Goal: Feedback & Contribution: Leave review/rating

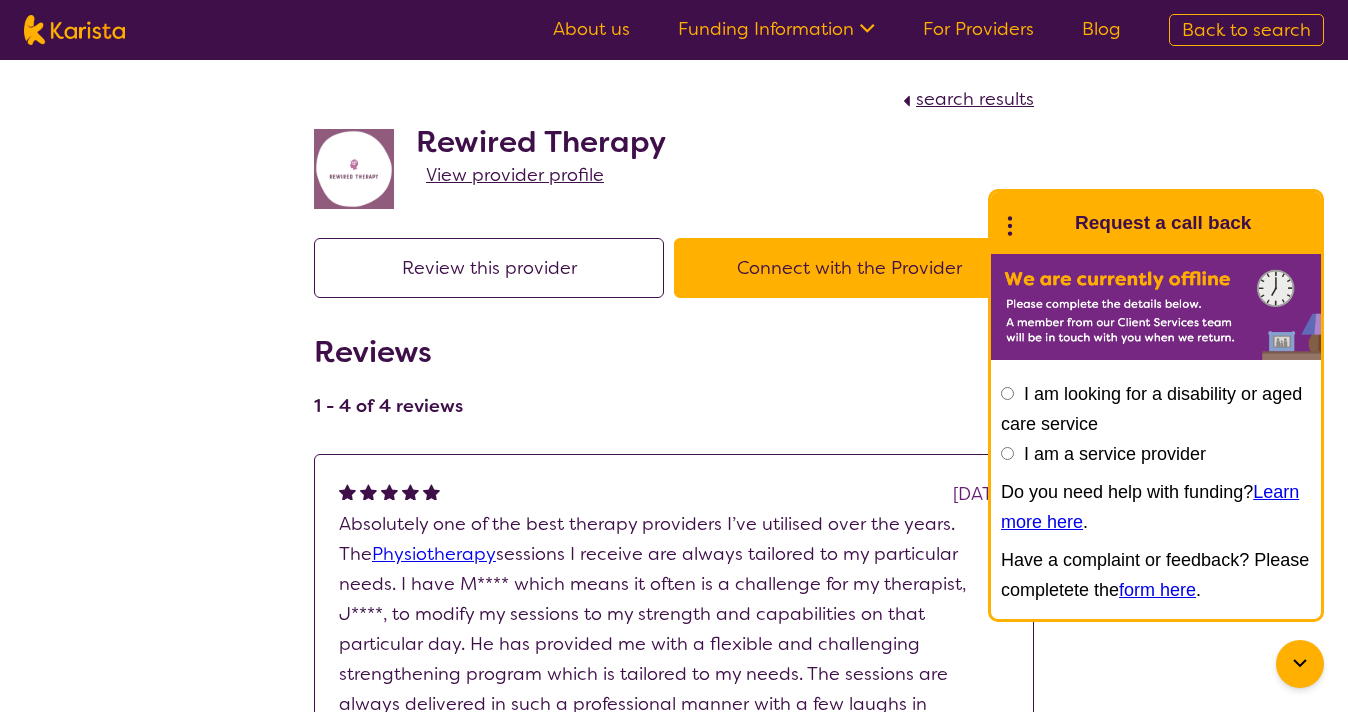
click at [599, 289] on button "Review this provider" at bounding box center [489, 268] width 350 height 60
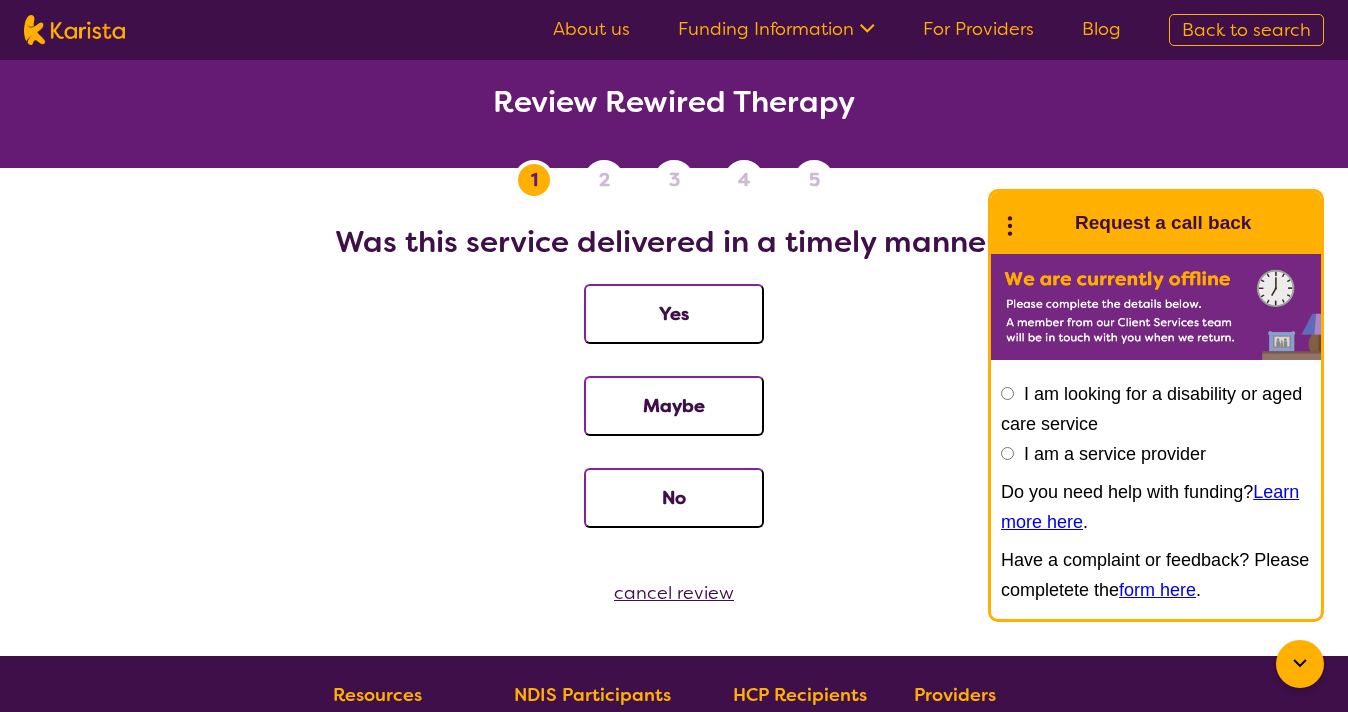
click at [649, 294] on button "Yes" at bounding box center [674, 314] width 180 height 60
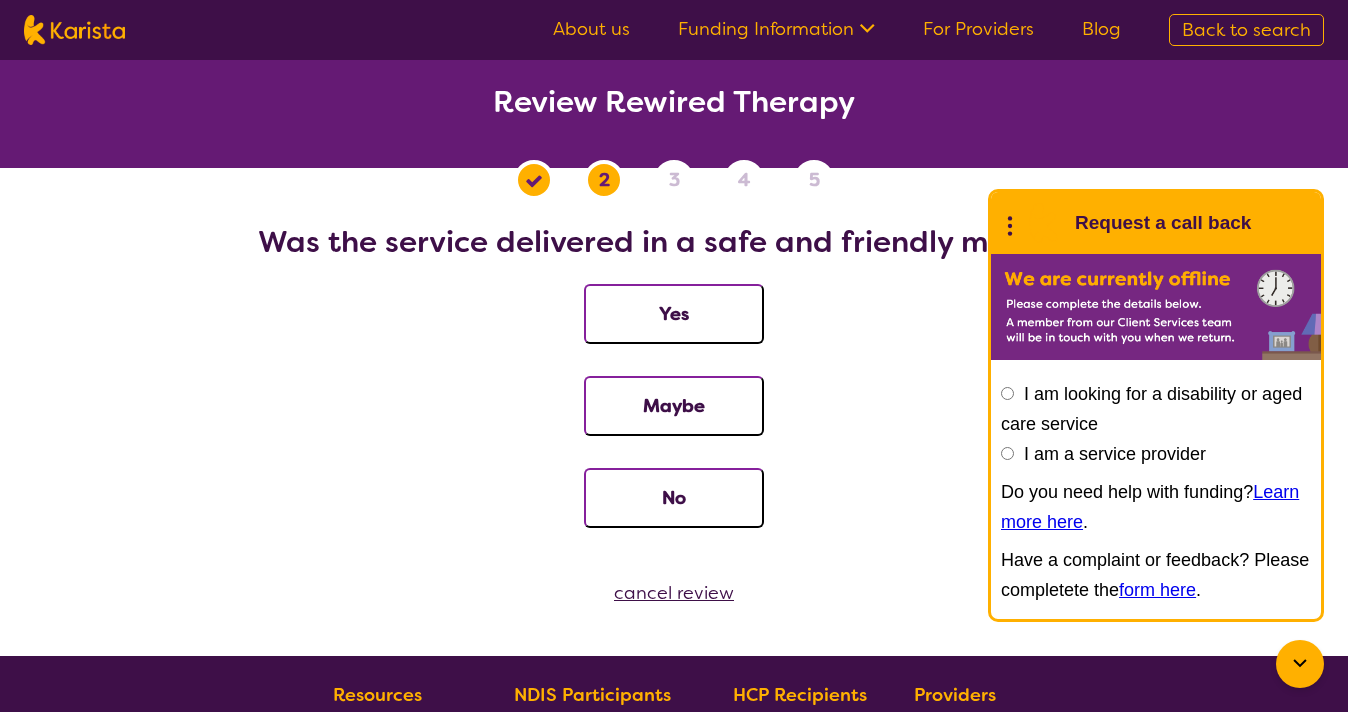
click at [676, 325] on button "Yes" at bounding box center [674, 314] width 180 height 60
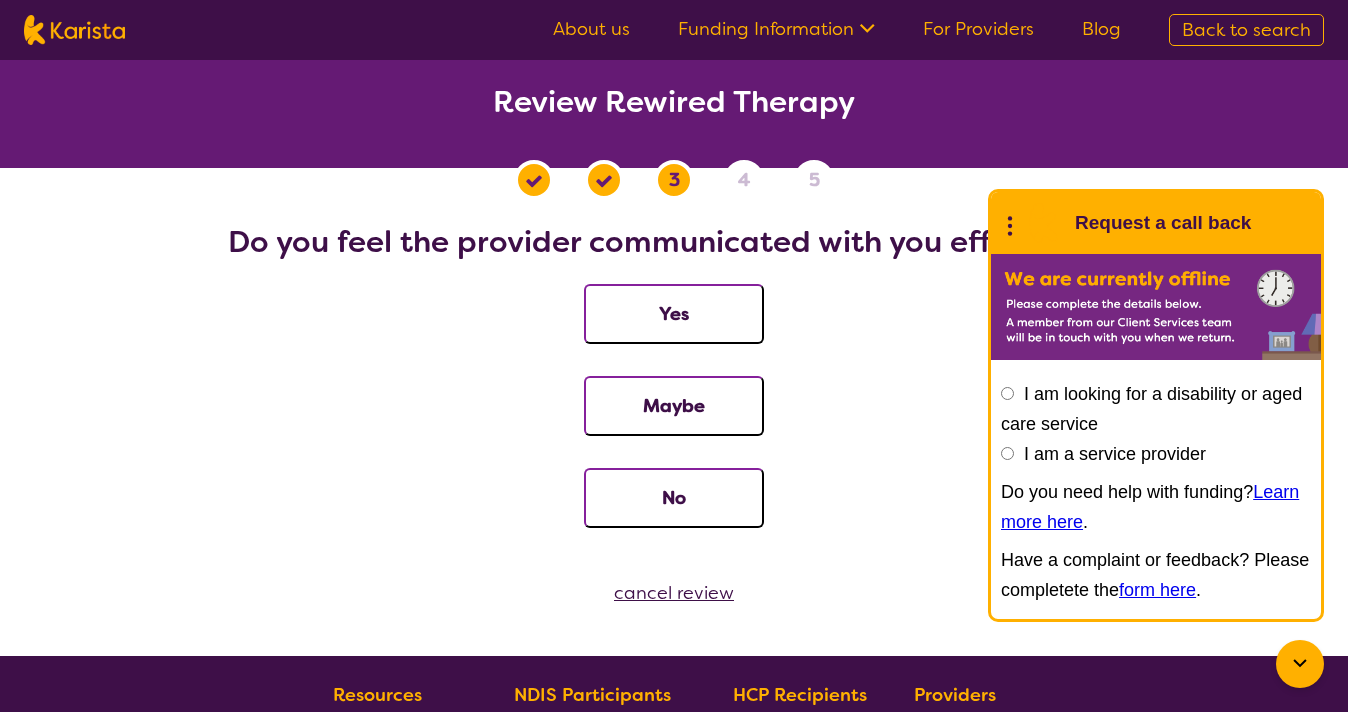
click at [694, 322] on button "Yes" at bounding box center [674, 314] width 180 height 60
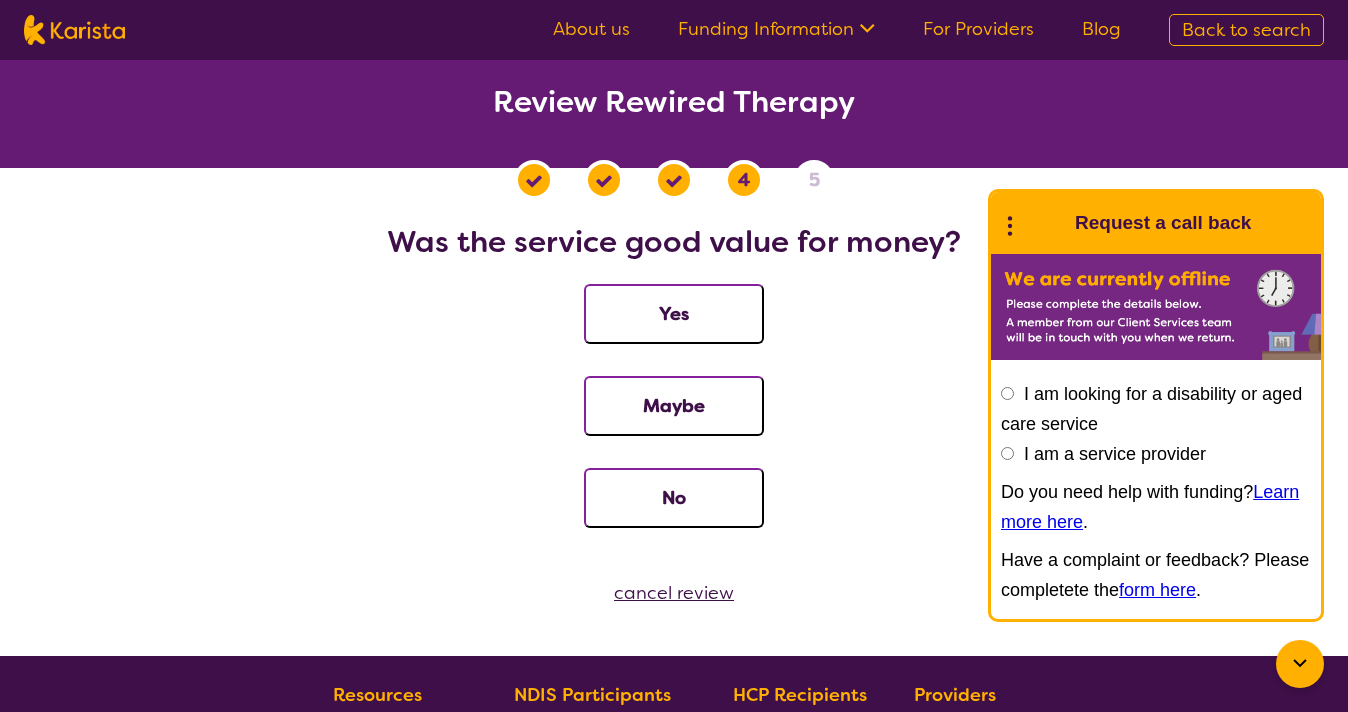
click at [694, 322] on button "Yes" at bounding box center [674, 314] width 180 height 60
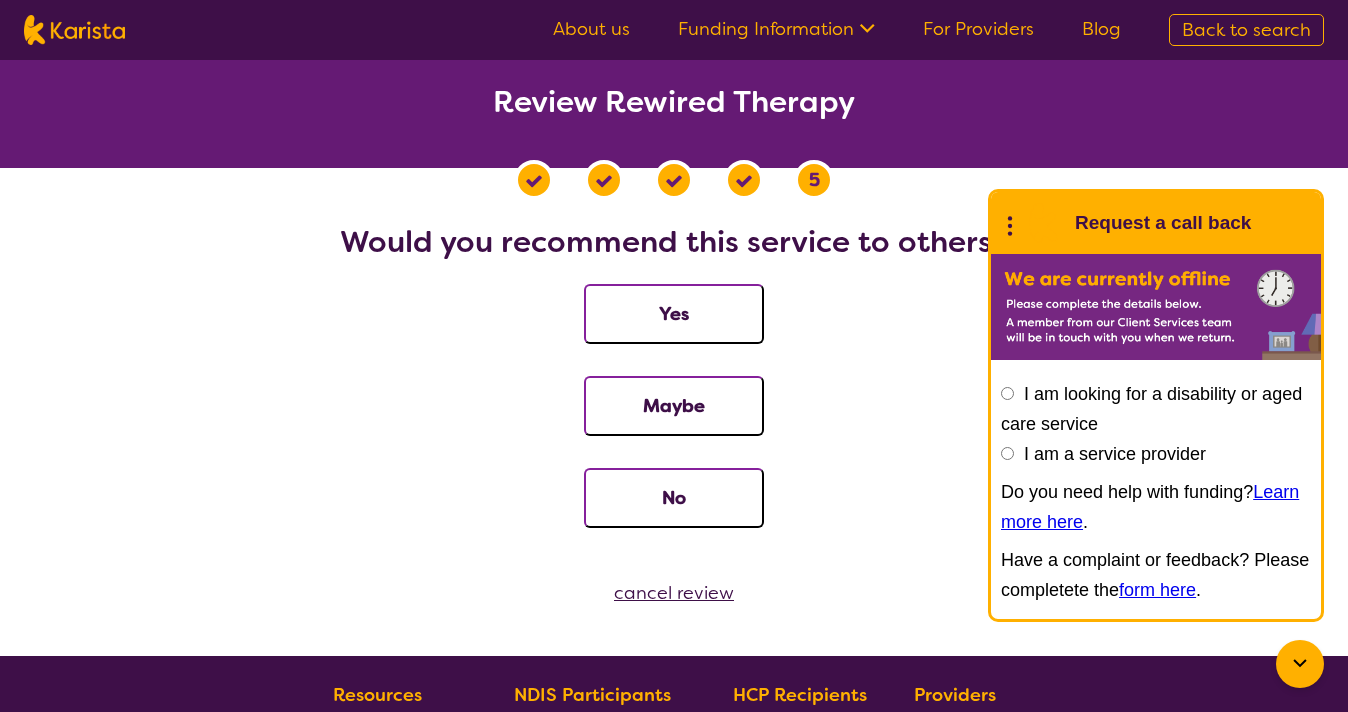
click at [694, 322] on button "Yes" at bounding box center [674, 314] width 180 height 60
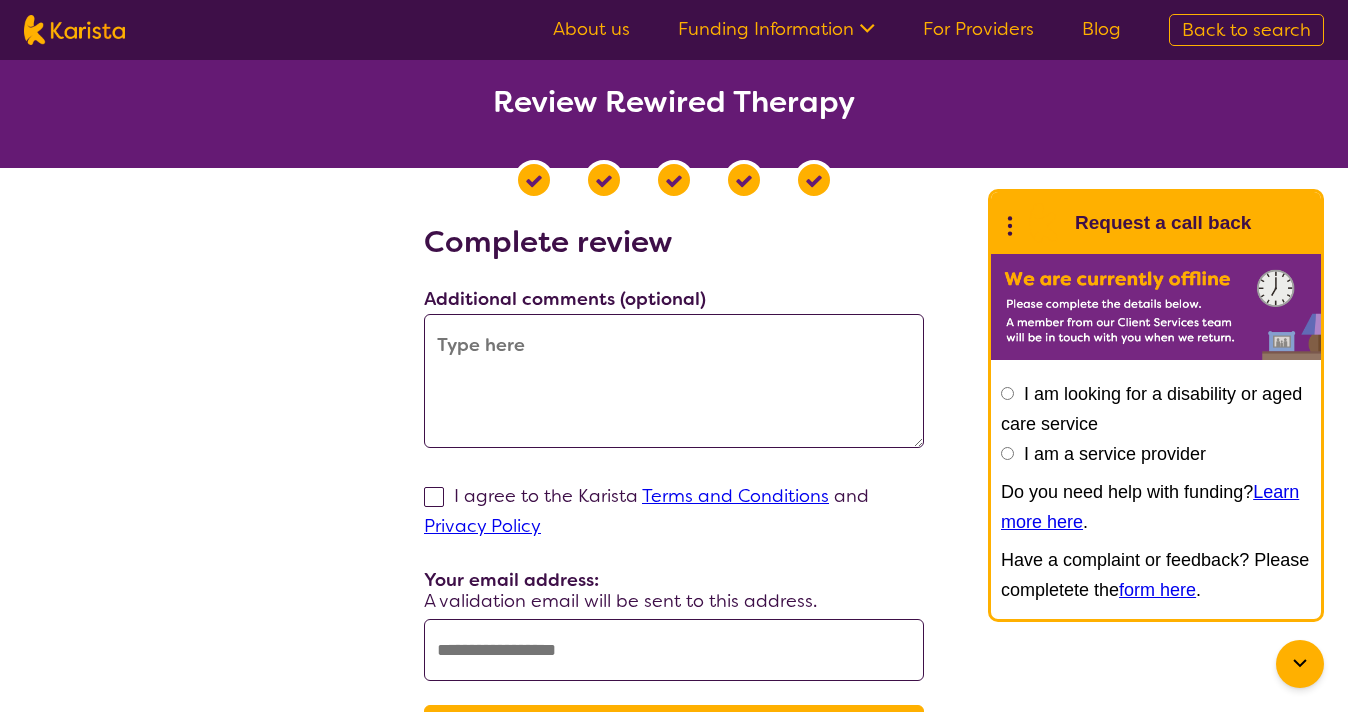
click at [662, 379] on textarea at bounding box center [674, 381] width 500 height 134
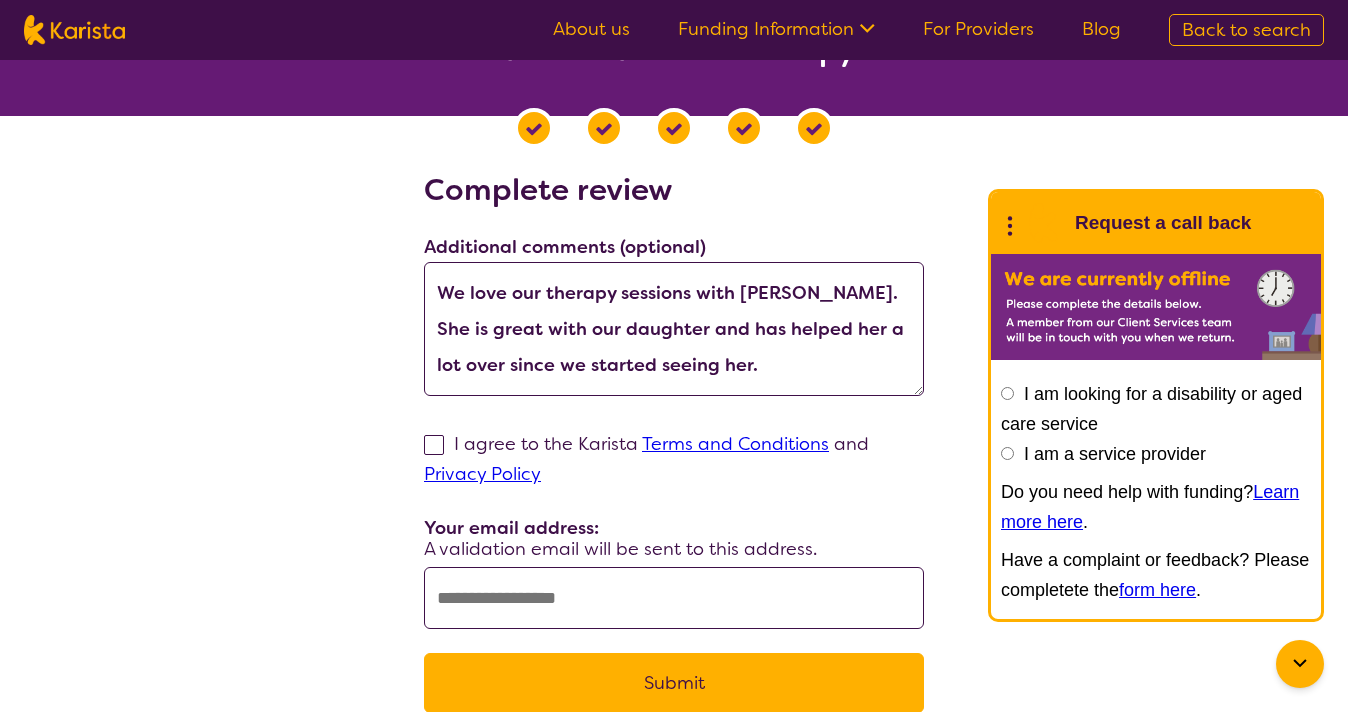
scroll to position [54, 0]
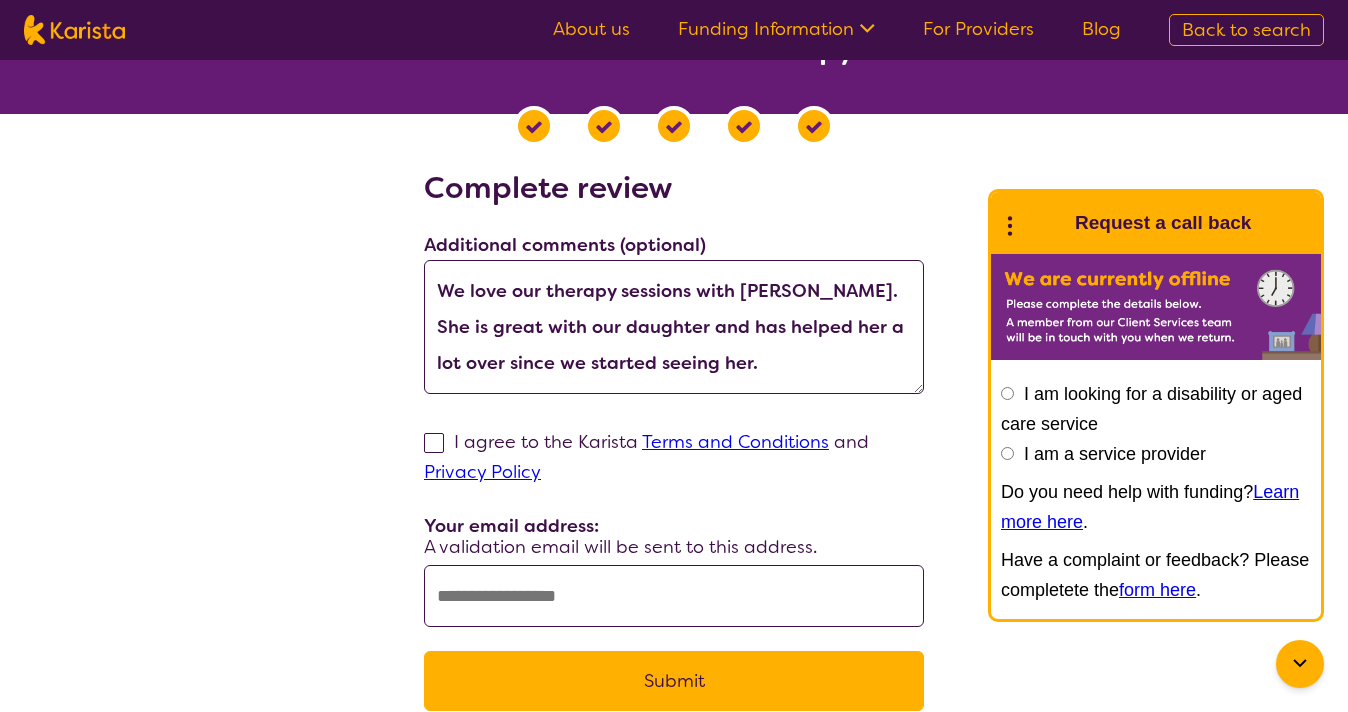
click at [898, 323] on textarea "We love our therapy sessions with [PERSON_NAME]. She is great with our daughter…" at bounding box center [674, 327] width 500 height 134
type textarea "We love our therapy sessions with [PERSON_NAME]. She is great with our daughter…"
click at [436, 444] on span at bounding box center [434, 443] width 20 height 20
click at [541, 465] on input "I agree to the Karista Terms and Conditions and Privacy Policy" at bounding box center [547, 471] width 13 height 13
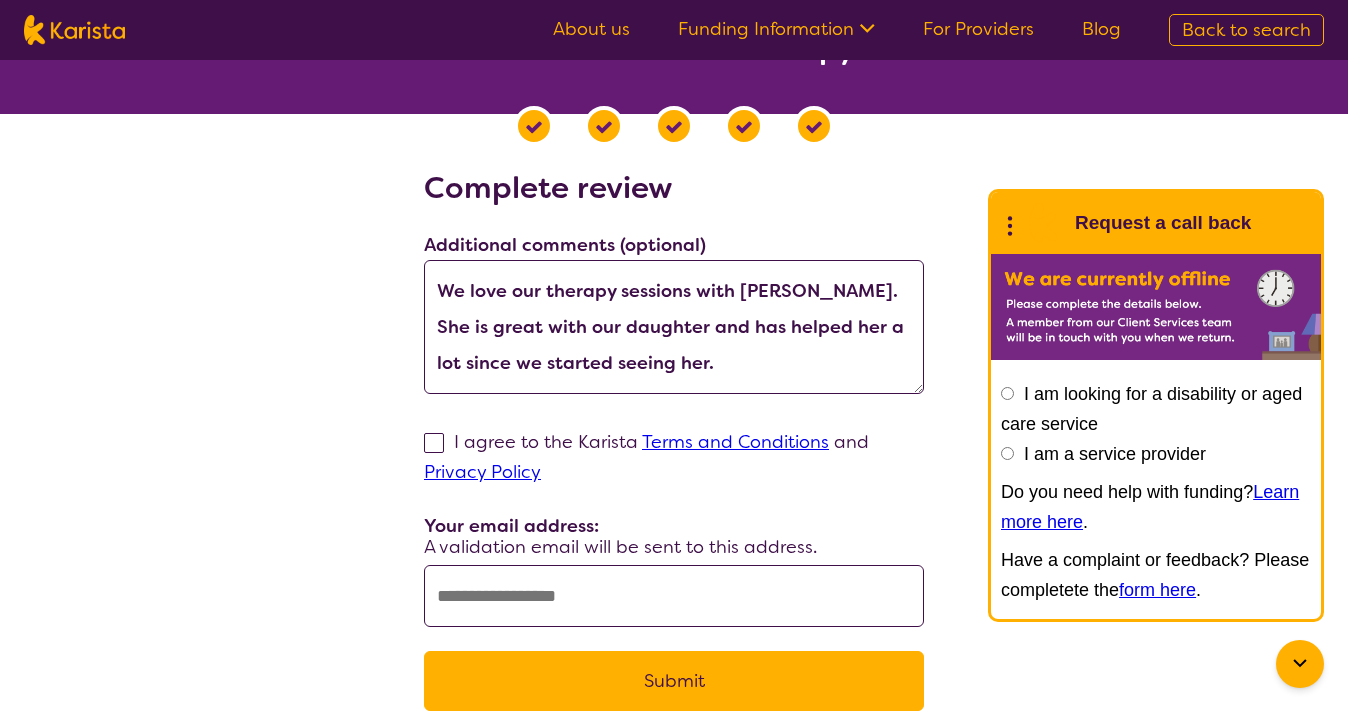
checkbox input "true"
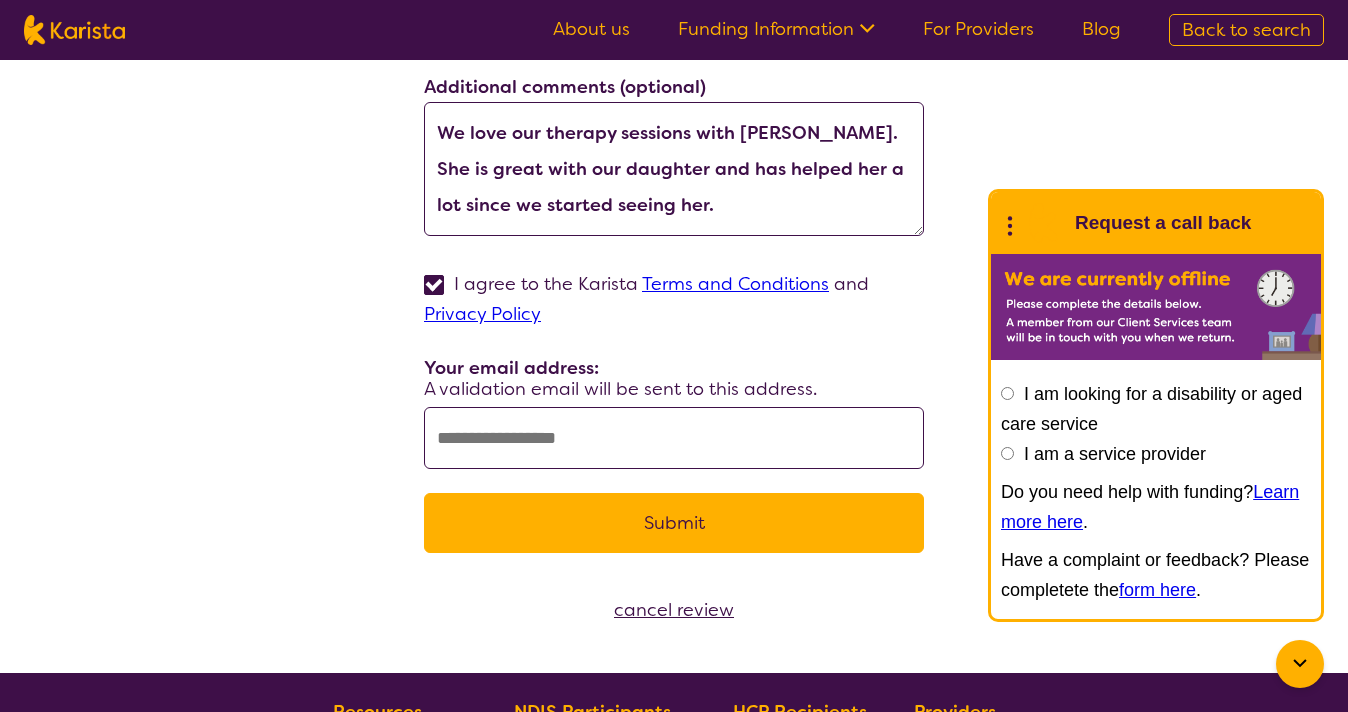
scroll to position [215, 0]
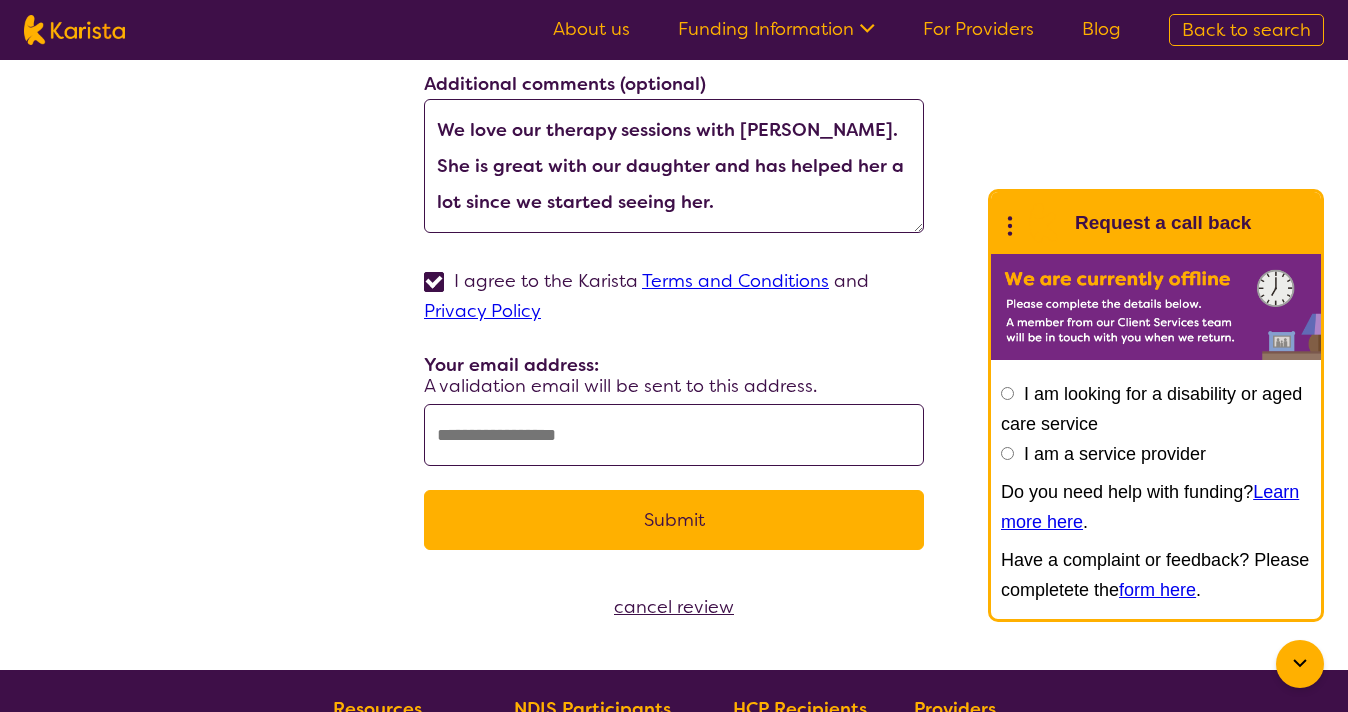
click at [553, 428] on input "text" at bounding box center [674, 435] width 500 height 62
paste input "**********"
type input "**********"
click at [733, 524] on button "Submit" at bounding box center [674, 520] width 500 height 60
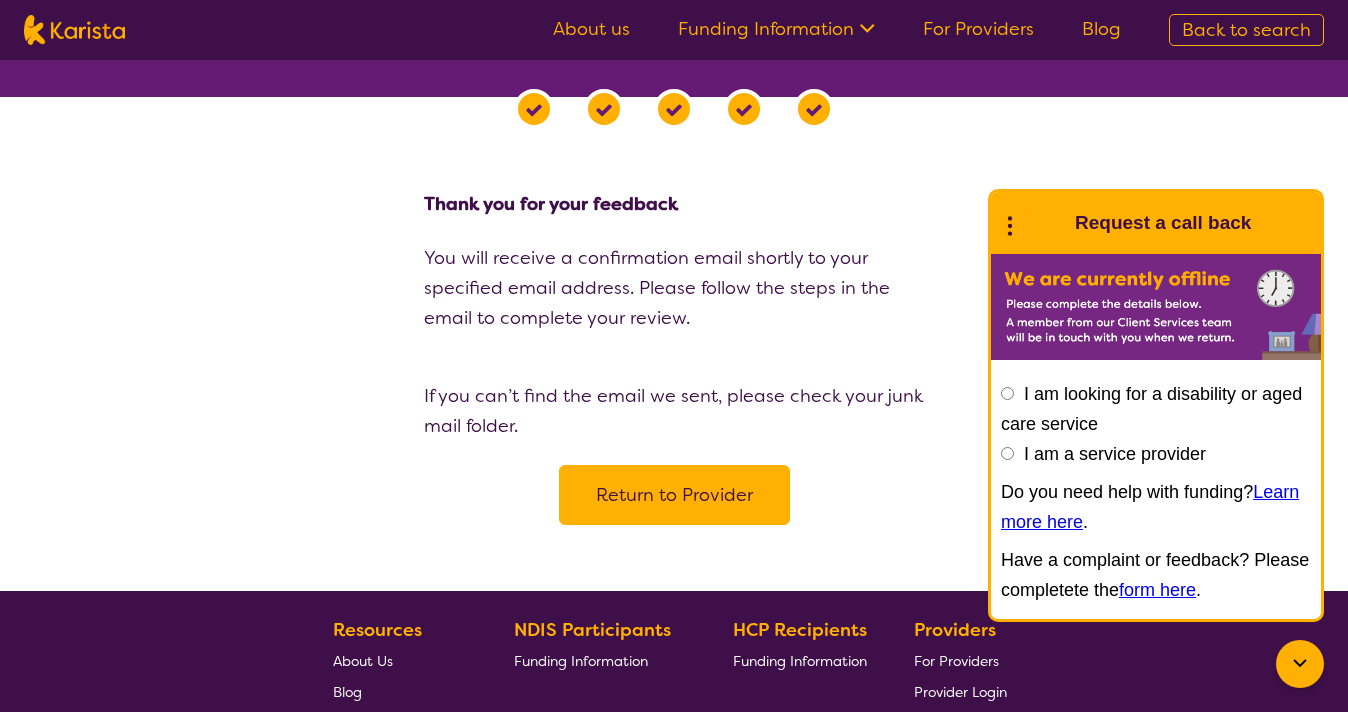
scroll to position [0, 0]
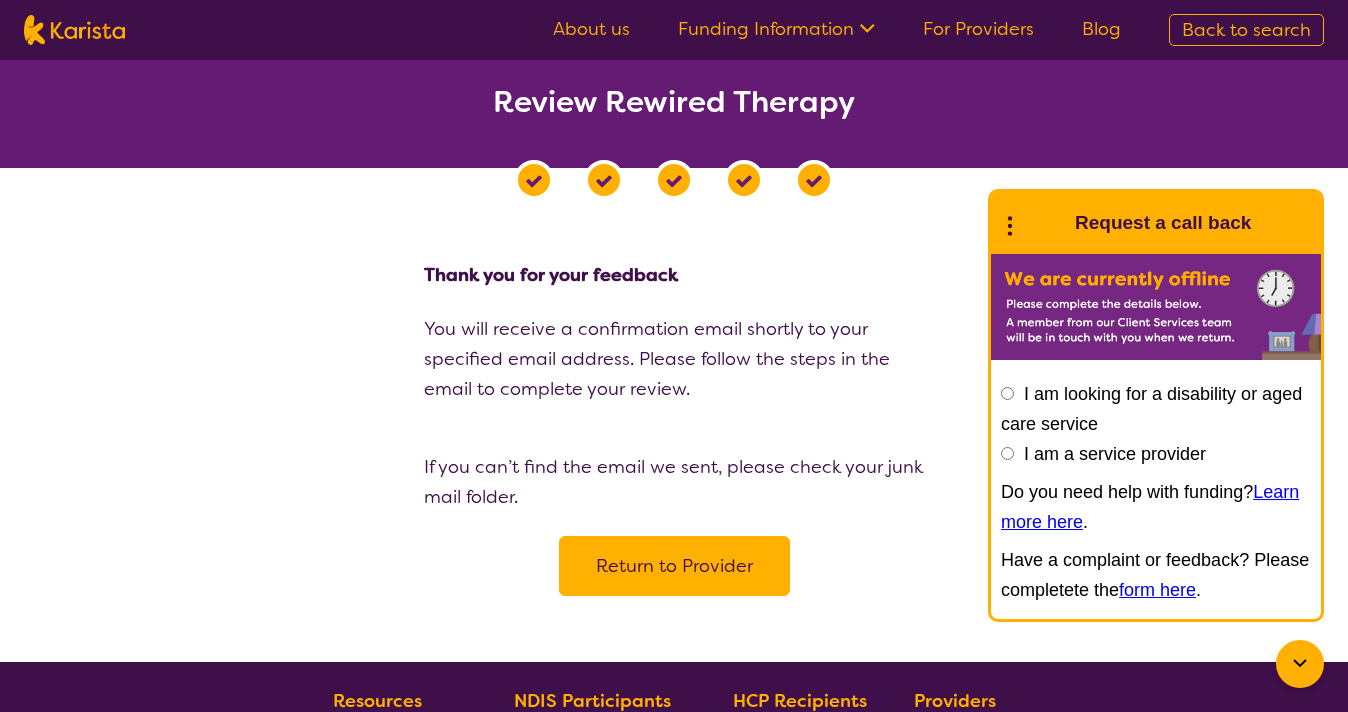
click at [717, 556] on button "Return to Provider" at bounding box center [674, 566] width 231 height 60
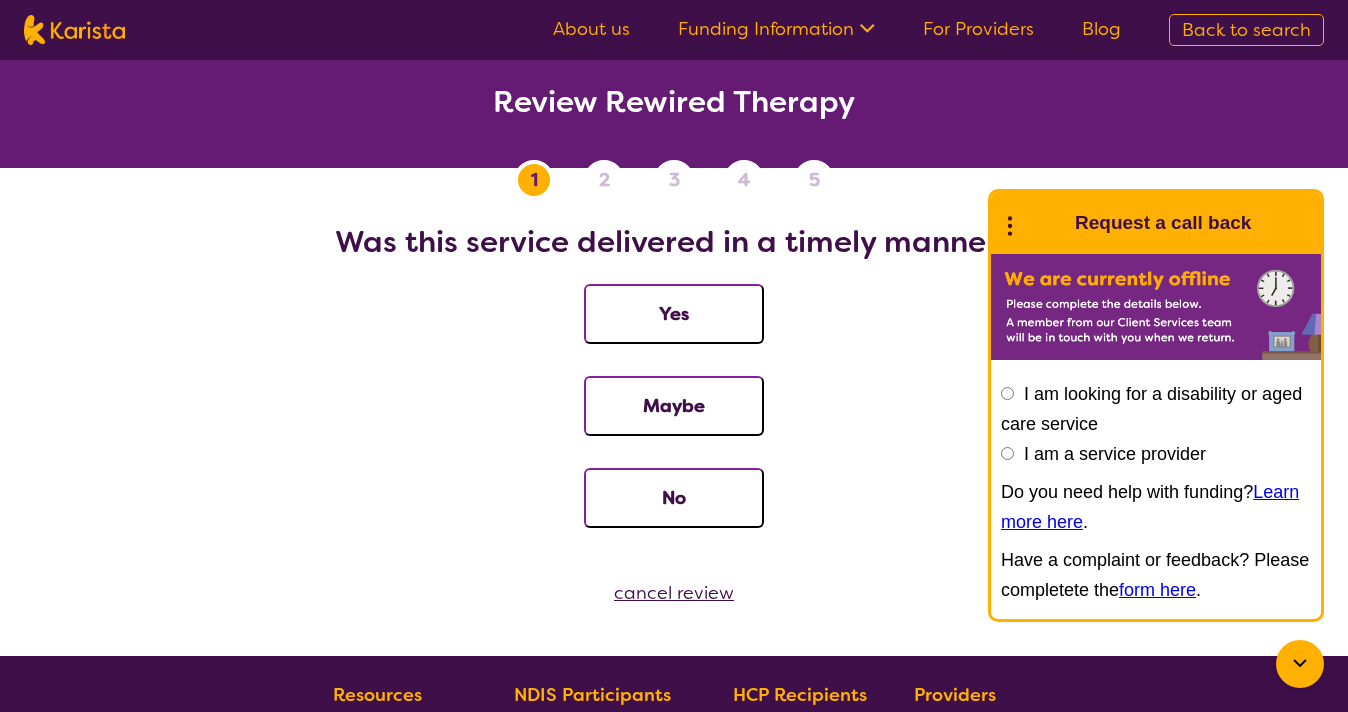
click at [697, 307] on button "Yes" at bounding box center [674, 314] width 180 height 60
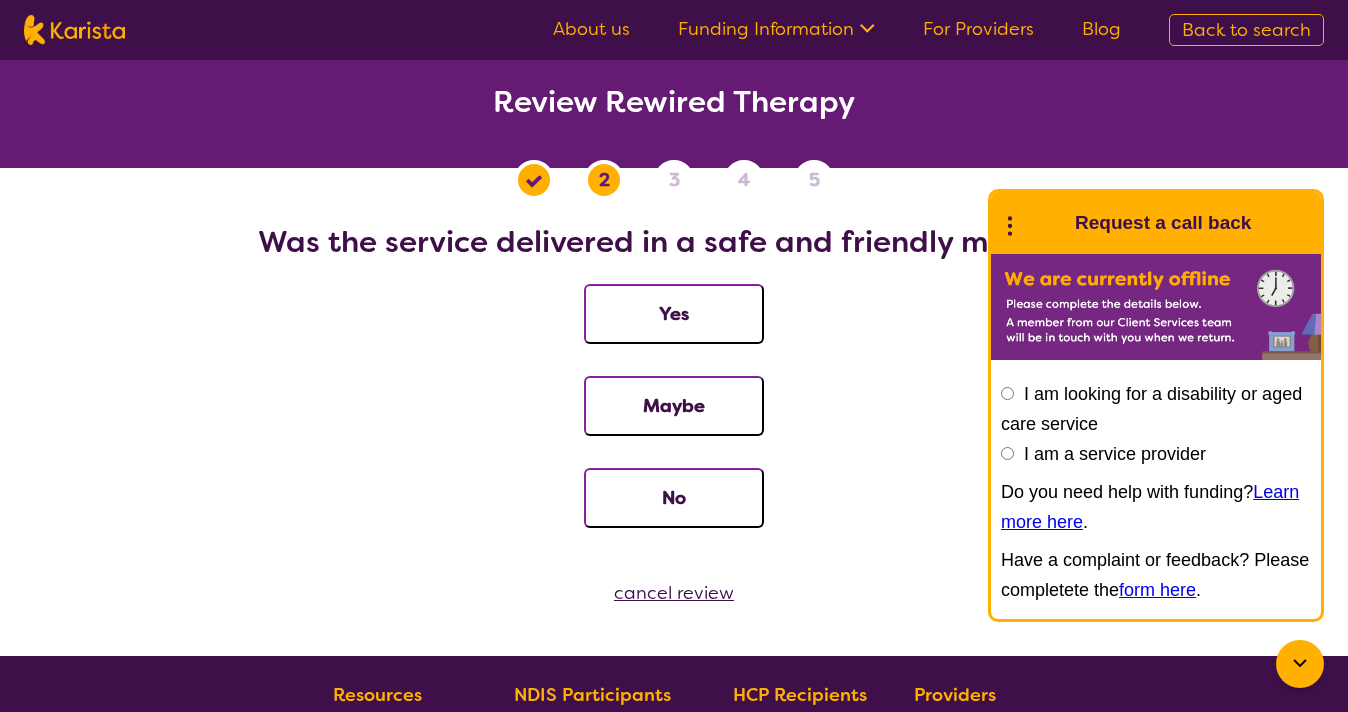
click at [697, 307] on button "Yes" at bounding box center [674, 314] width 180 height 60
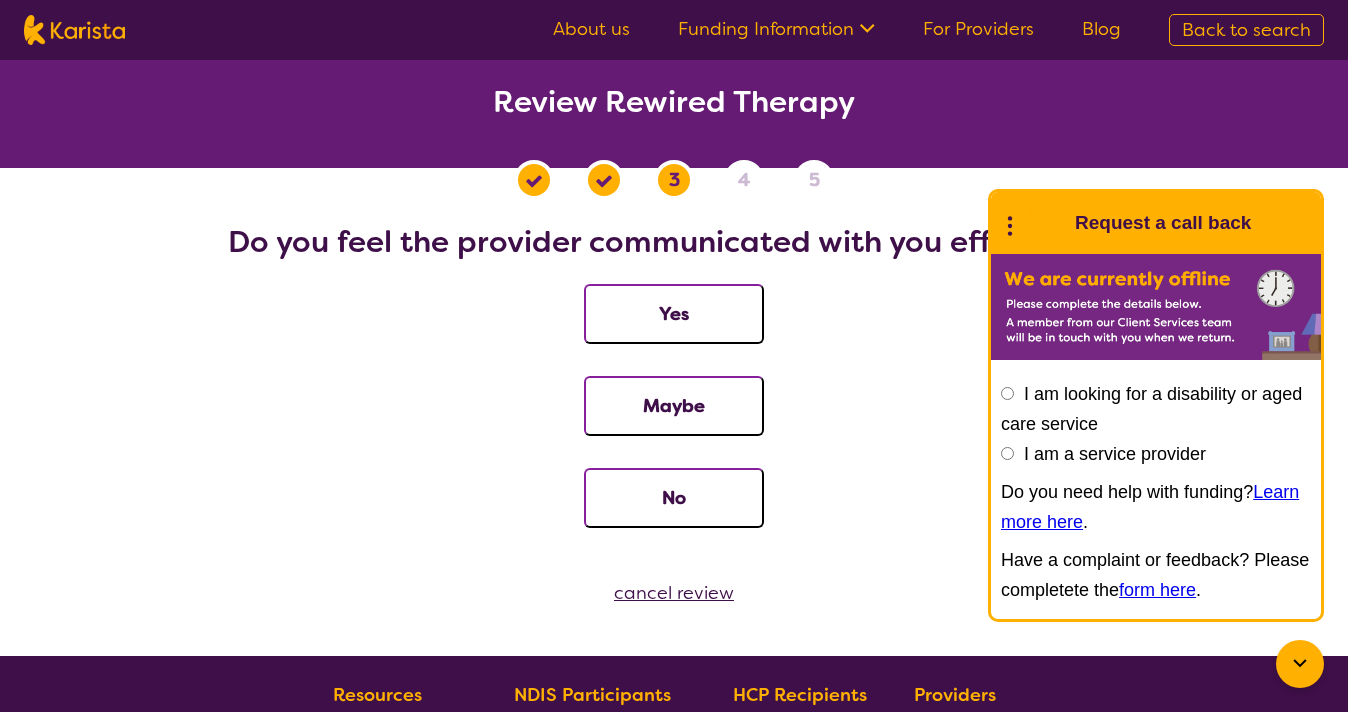
click at [697, 307] on button "Yes" at bounding box center [674, 314] width 180 height 60
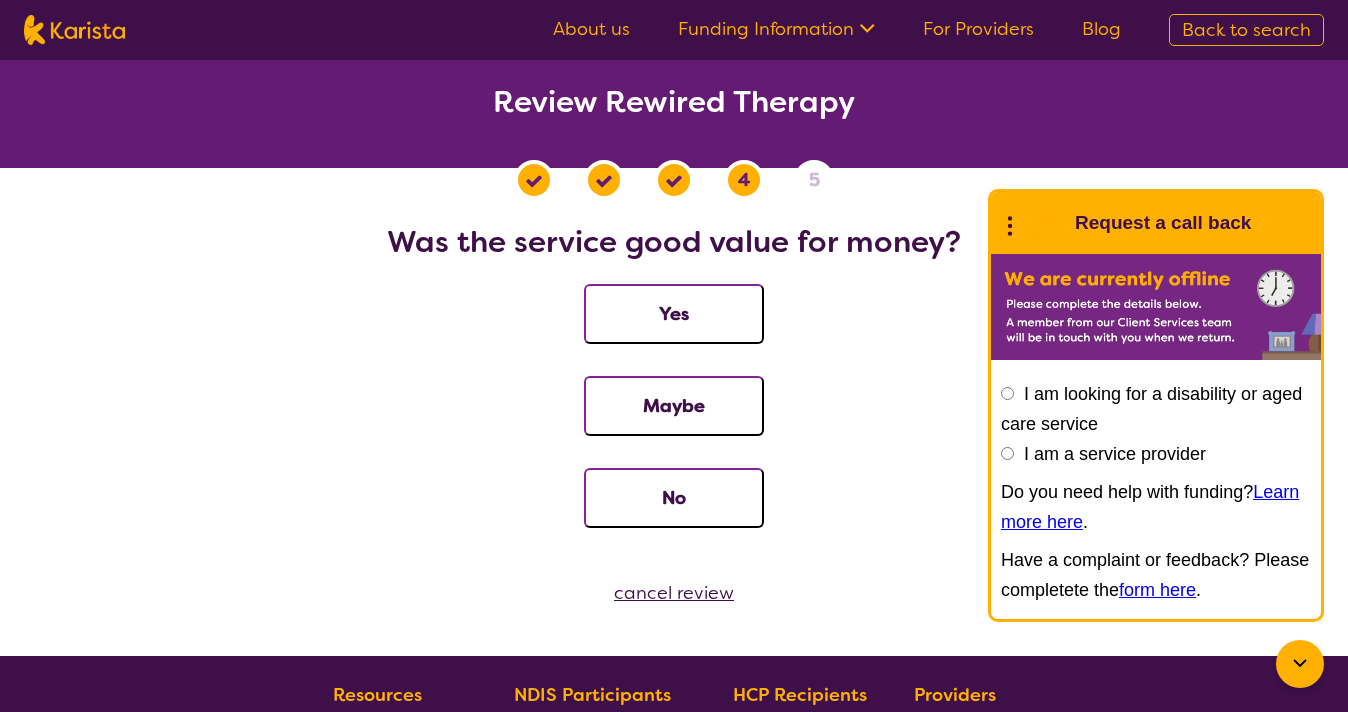
click at [697, 307] on button "Yes" at bounding box center [674, 314] width 180 height 60
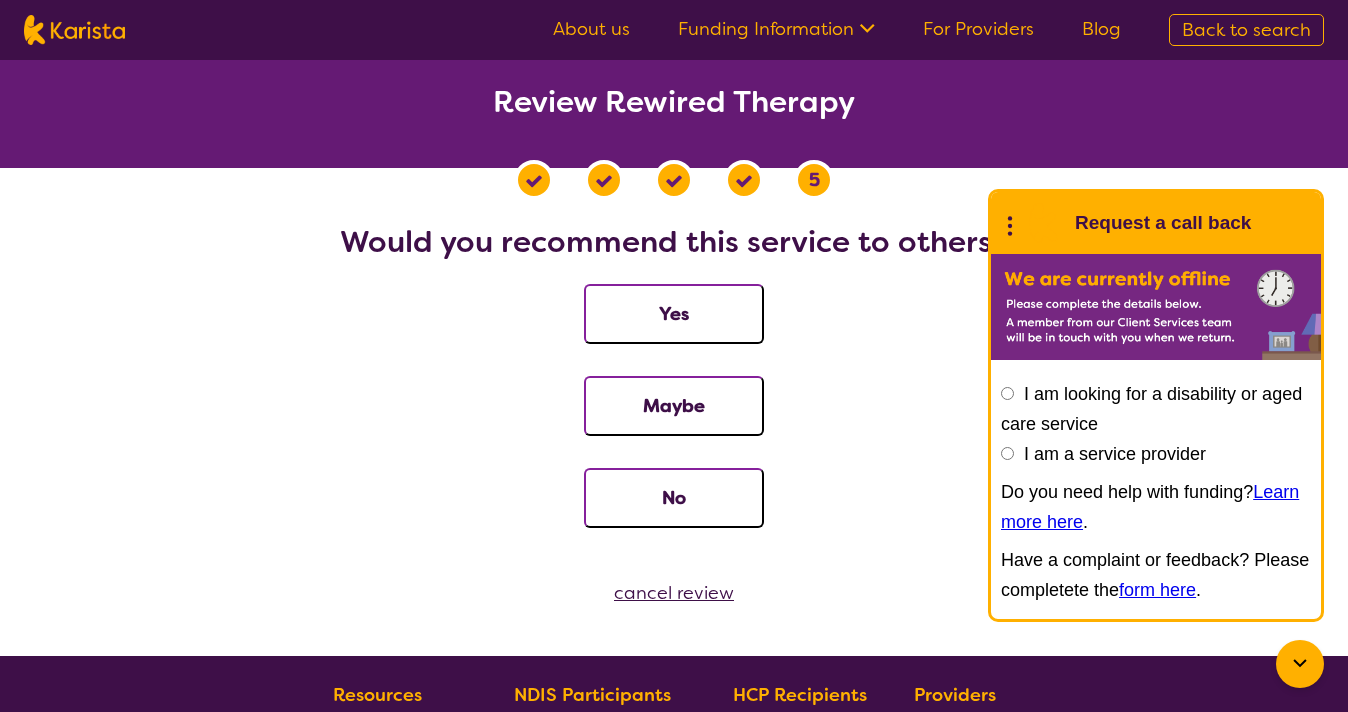
click at [711, 327] on button "Yes" at bounding box center [674, 314] width 180 height 60
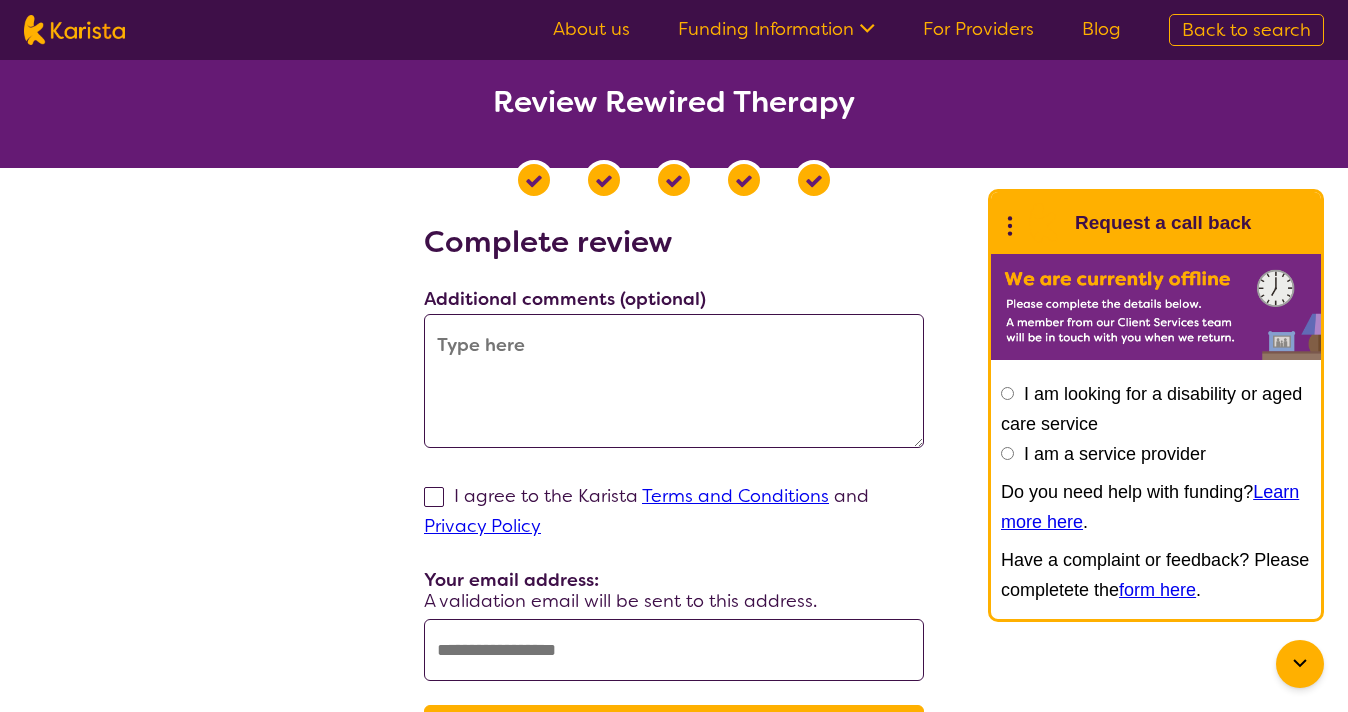
click at [676, 385] on textarea at bounding box center [674, 381] width 500 height 134
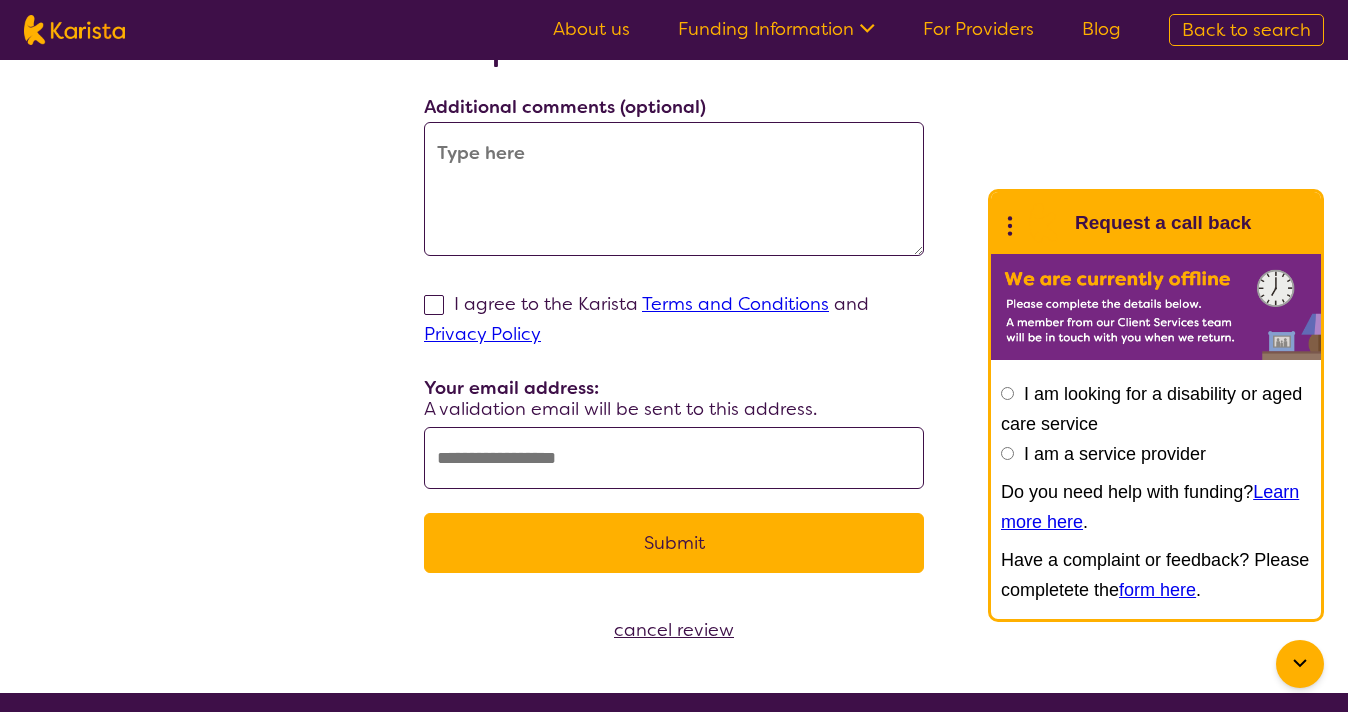
scroll to position [239, 0]
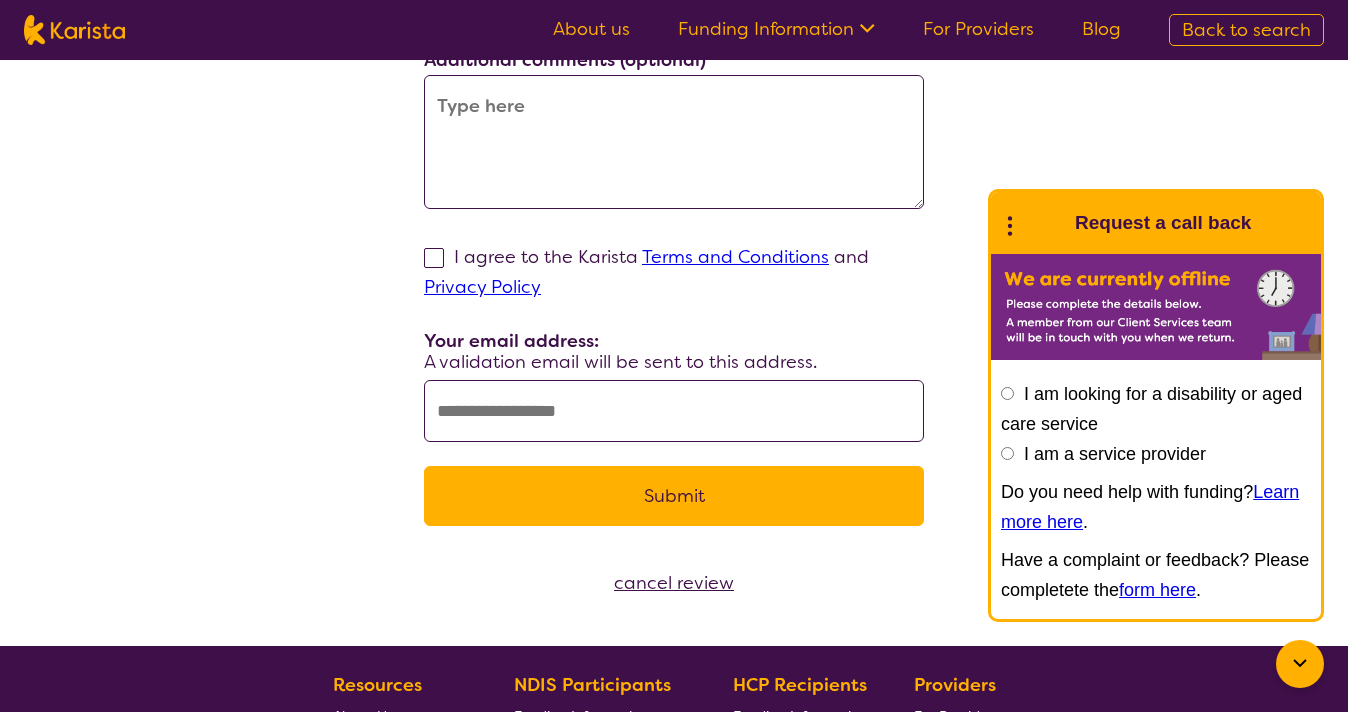
click at [580, 250] on label "I agree to the Karista Terms and Conditions and Privacy Policy" at bounding box center [646, 272] width 445 height 54
click at [554, 280] on input "I agree to the Karista Terms and Conditions and Privacy Policy" at bounding box center [547, 286] width 13 height 13
checkbox input "true"
click at [601, 404] on input "text" at bounding box center [674, 411] width 500 height 62
paste input "**********"
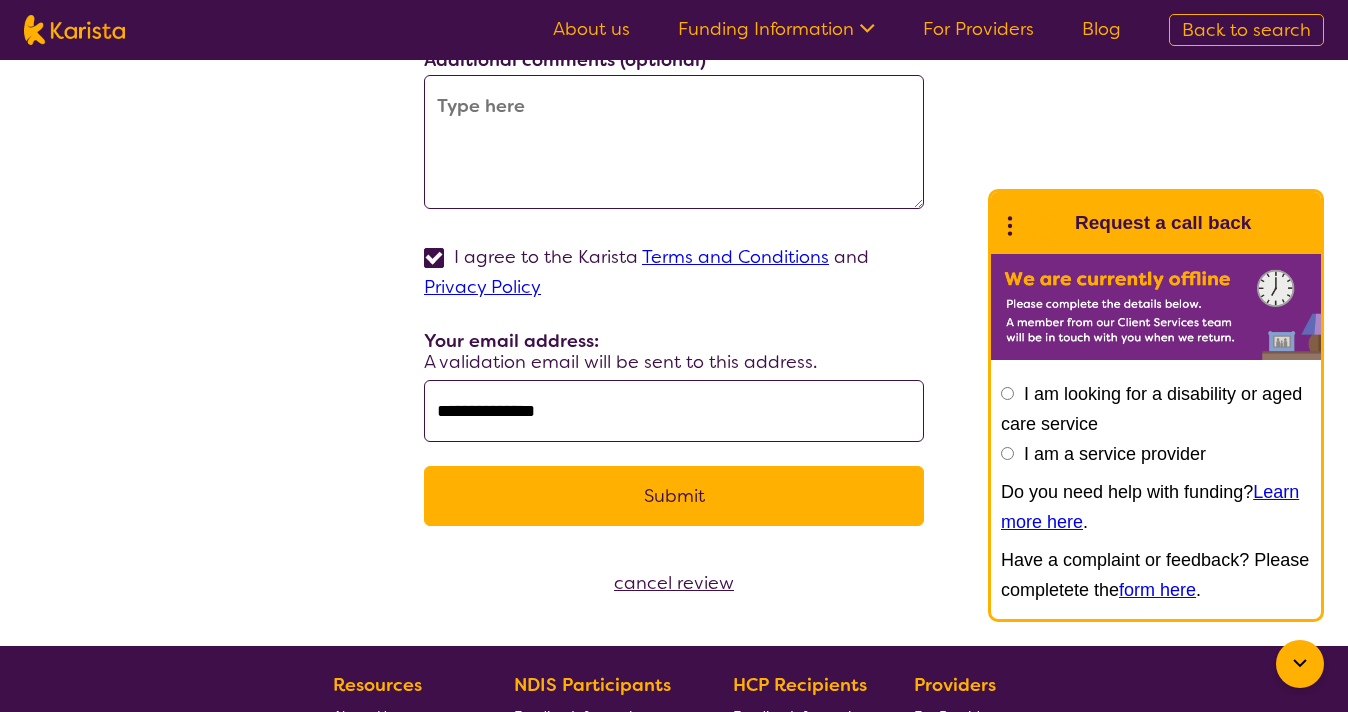
type input "**********"
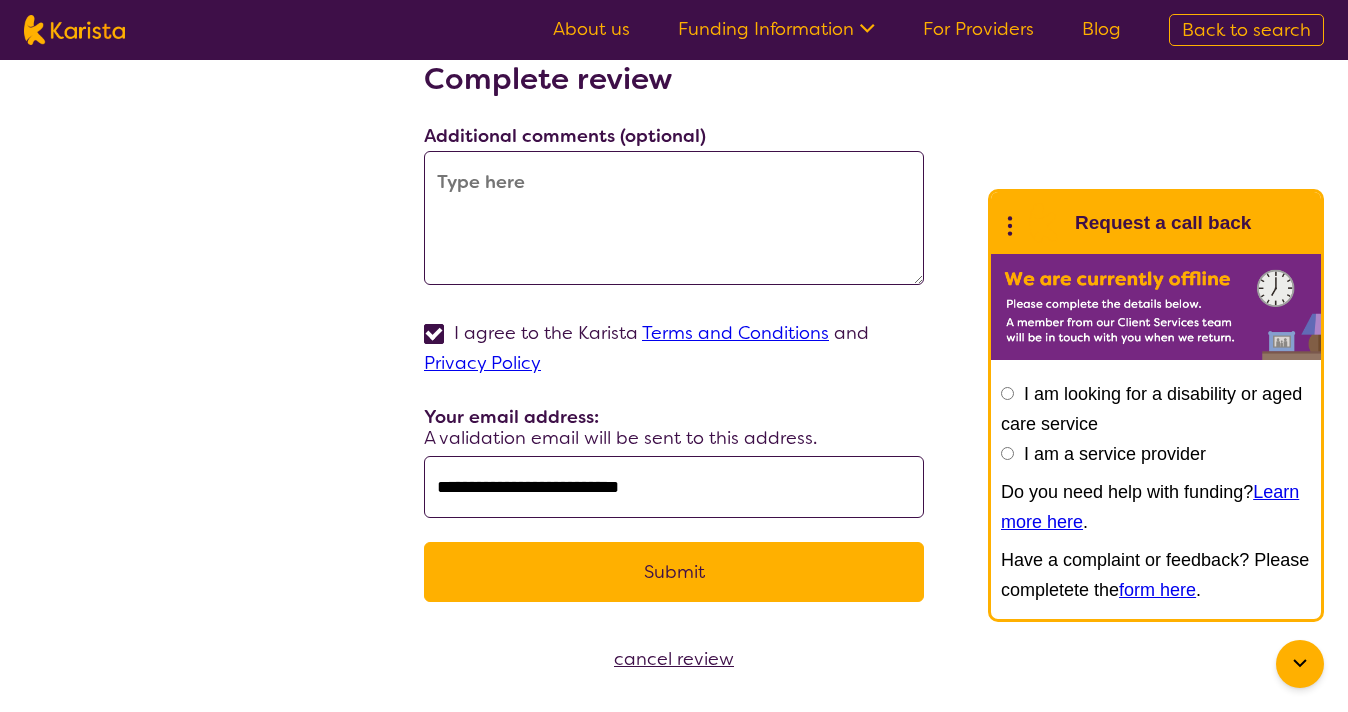
scroll to position [123, 0]
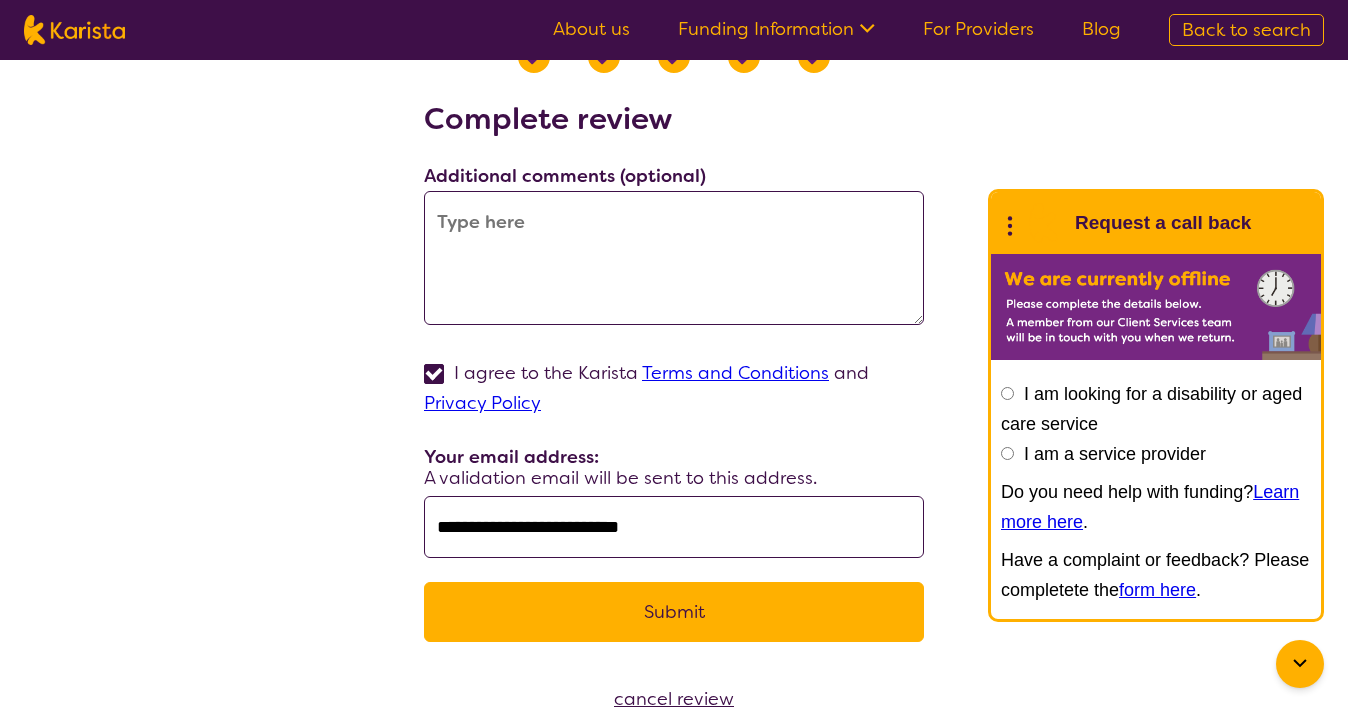
click at [605, 259] on textarea at bounding box center [674, 258] width 500 height 134
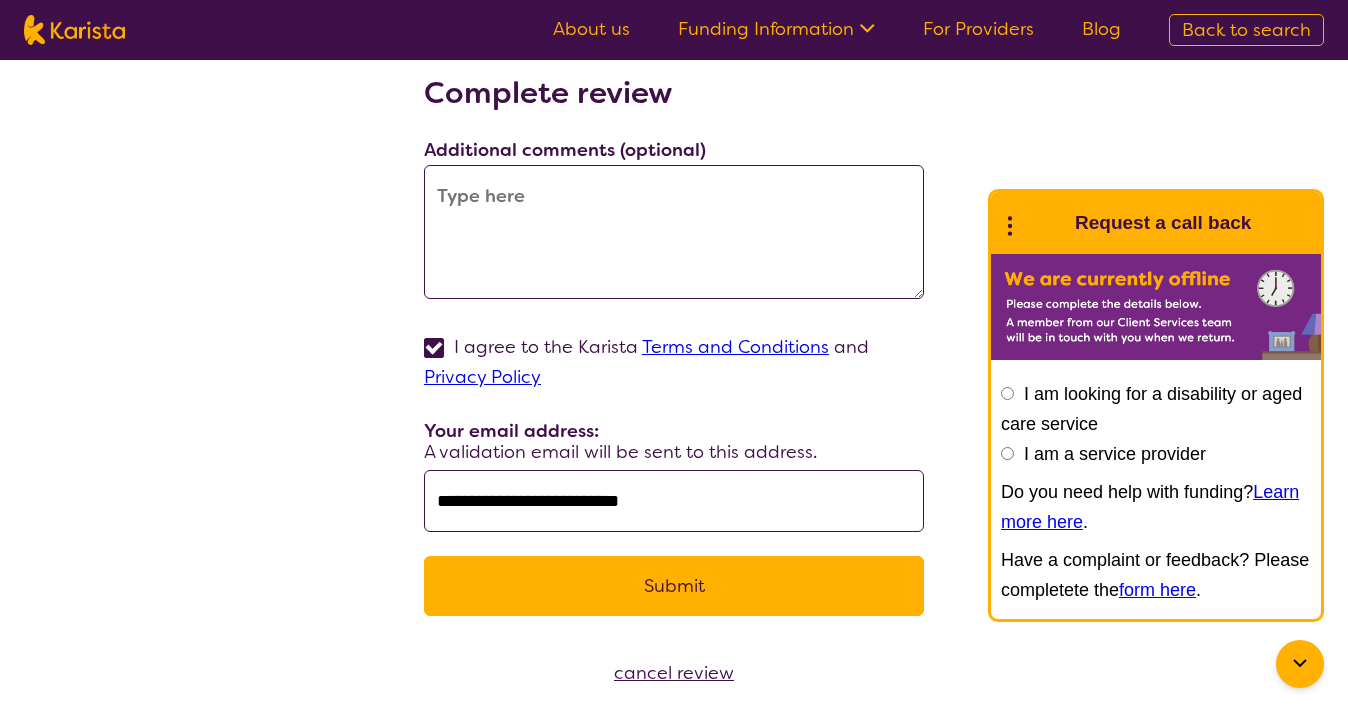
scroll to position [153, 0]
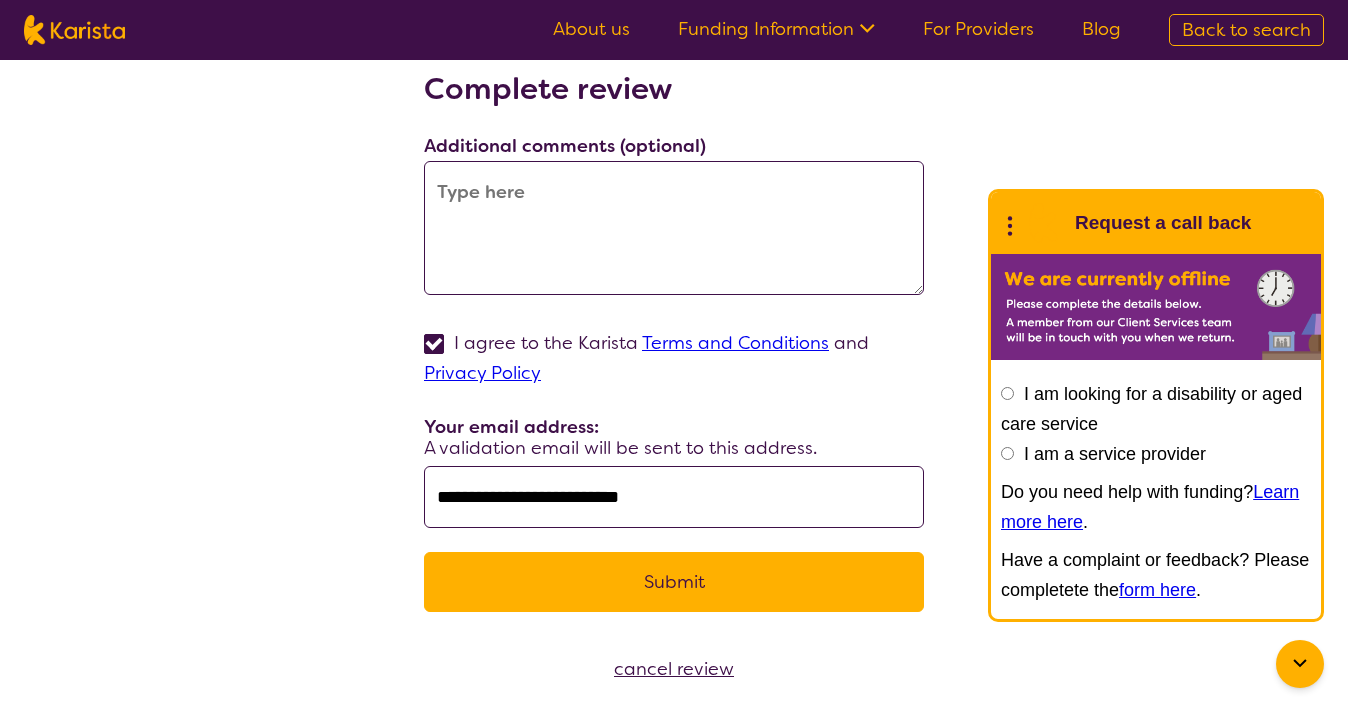
click at [694, 584] on button "Submit" at bounding box center [674, 582] width 500 height 60
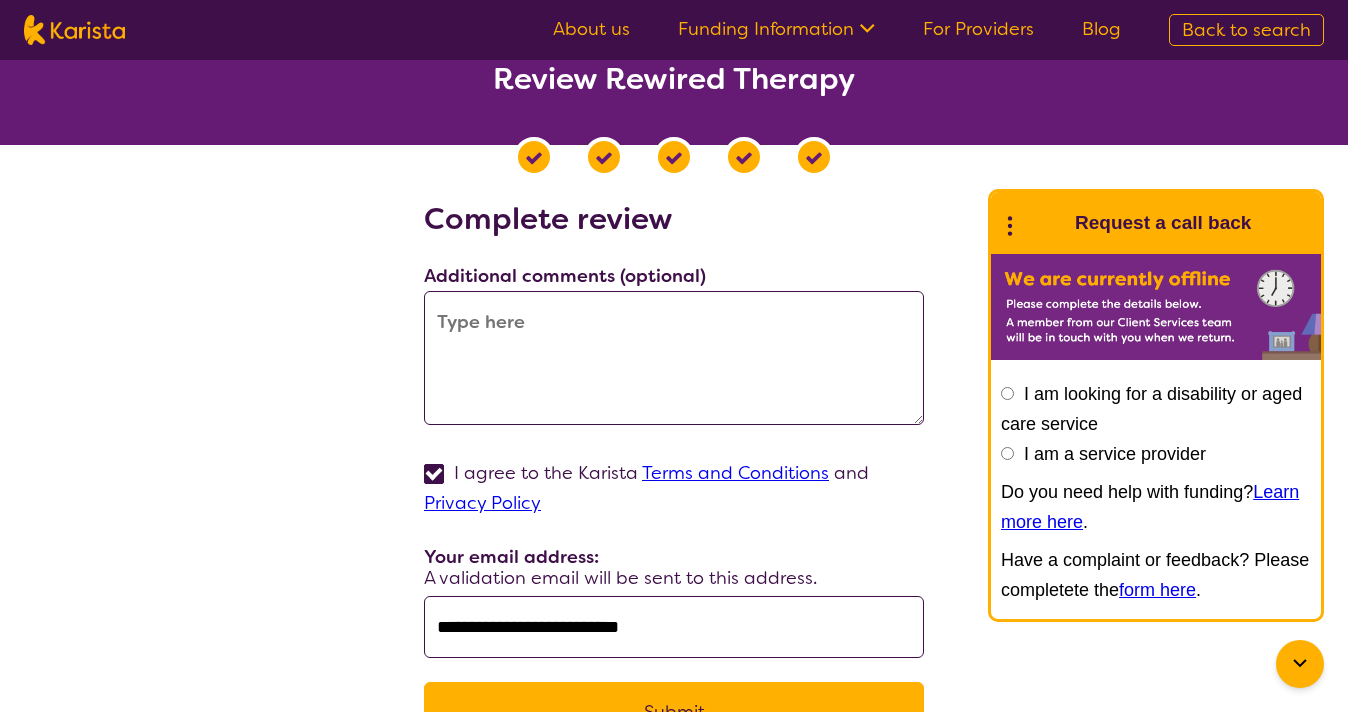
scroll to position [0, 0]
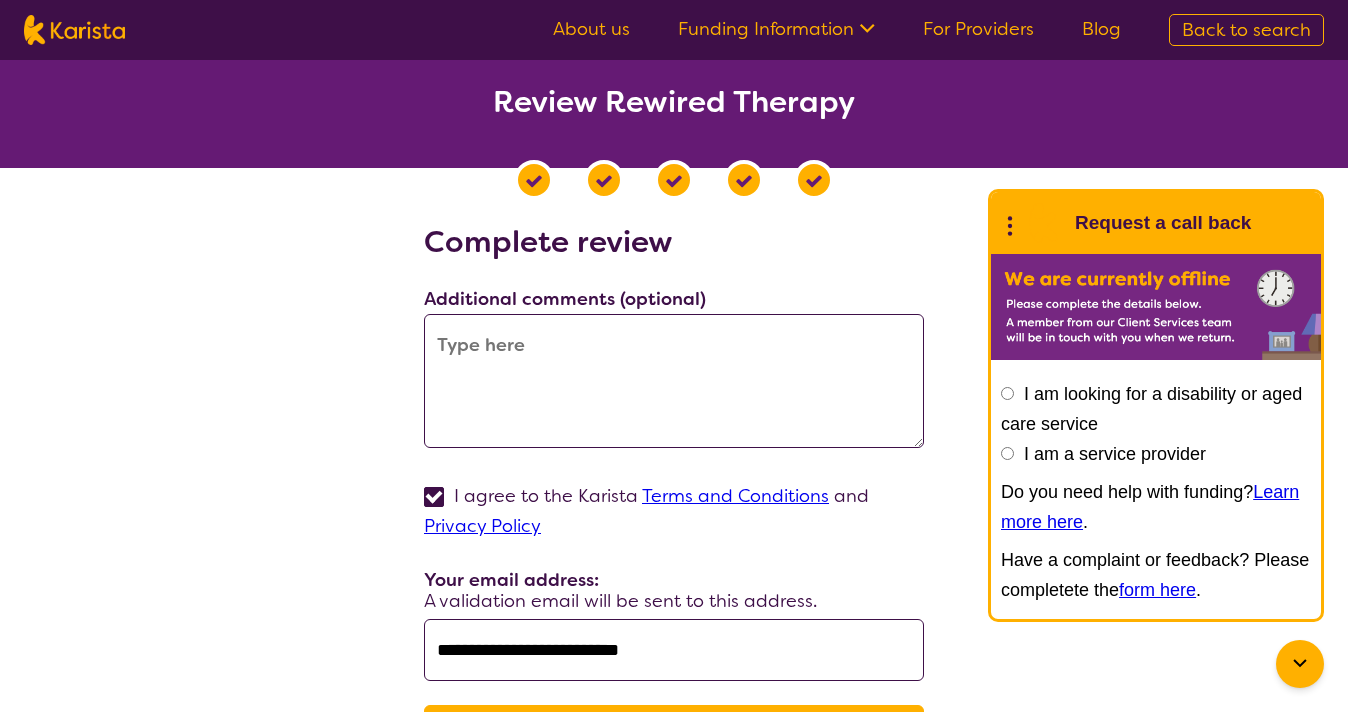
click at [1196, 589] on link "form here" at bounding box center [1157, 590] width 77 height 20
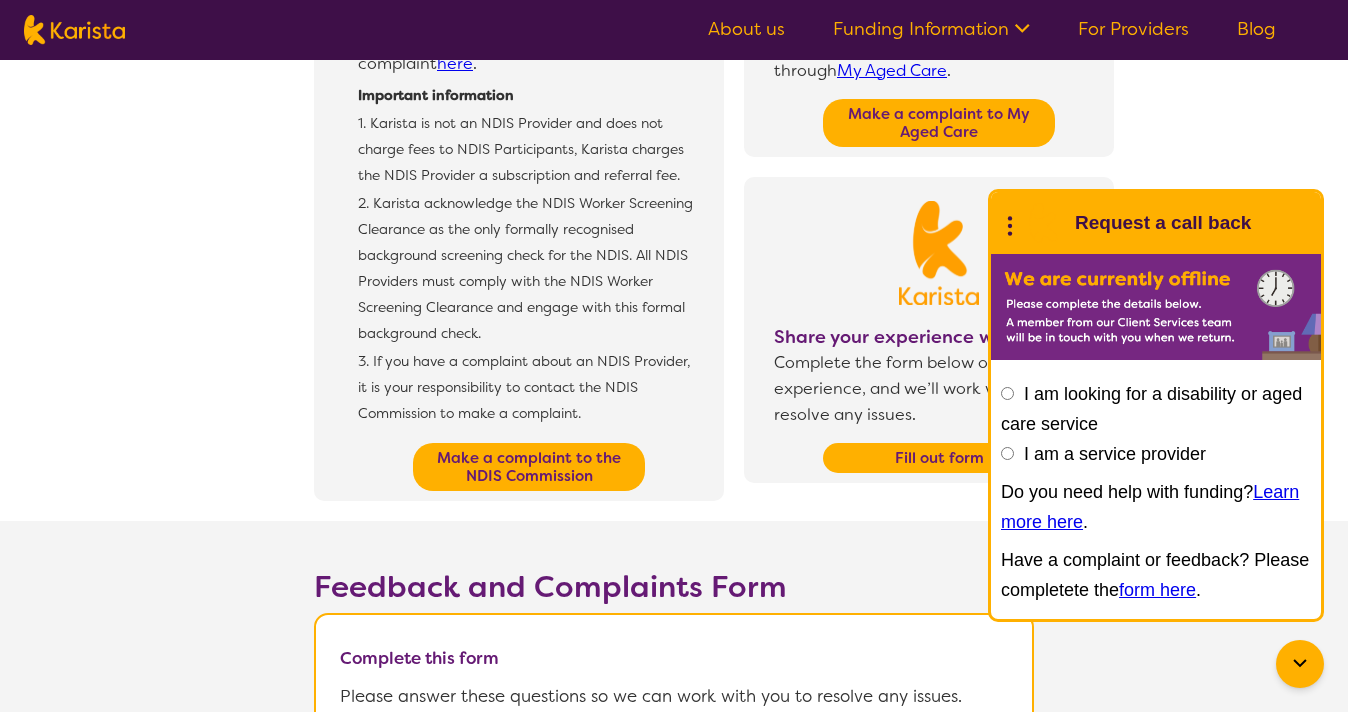
scroll to position [616, 0]
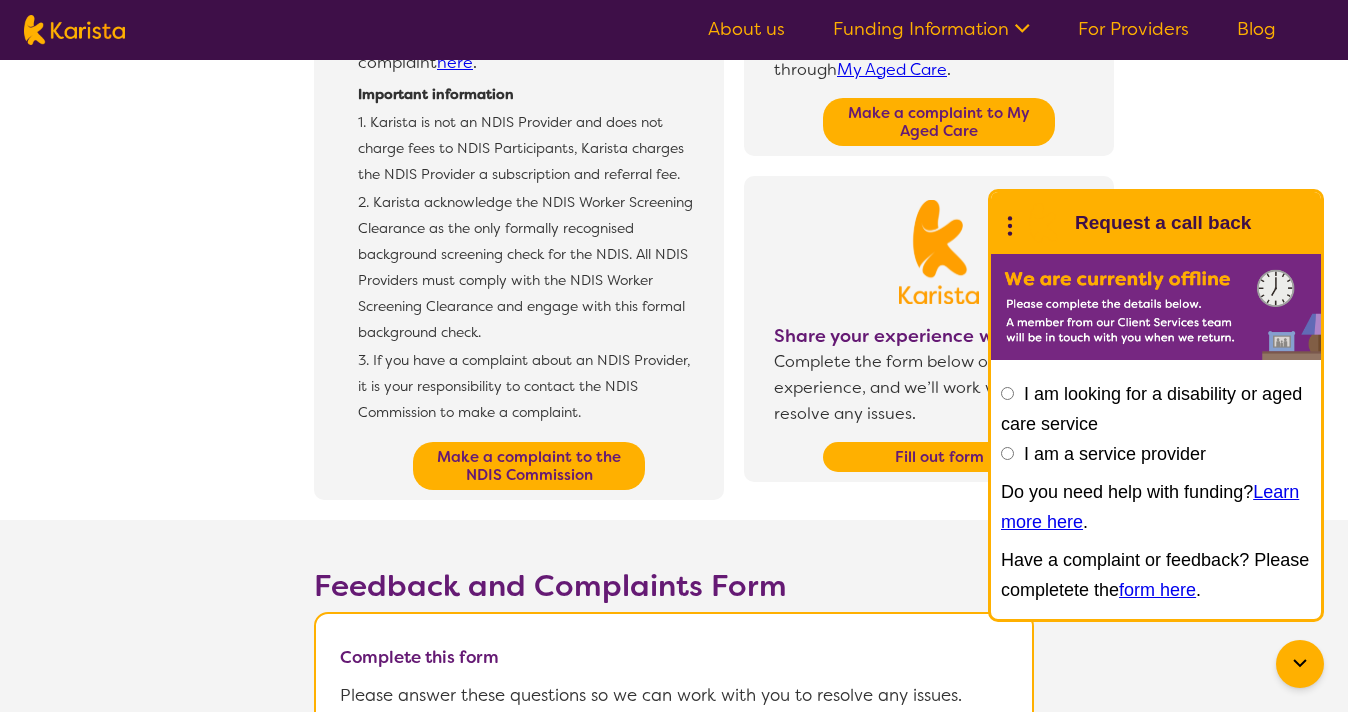
click at [939, 447] on b "Fill out form" at bounding box center [939, 457] width 89 height 20
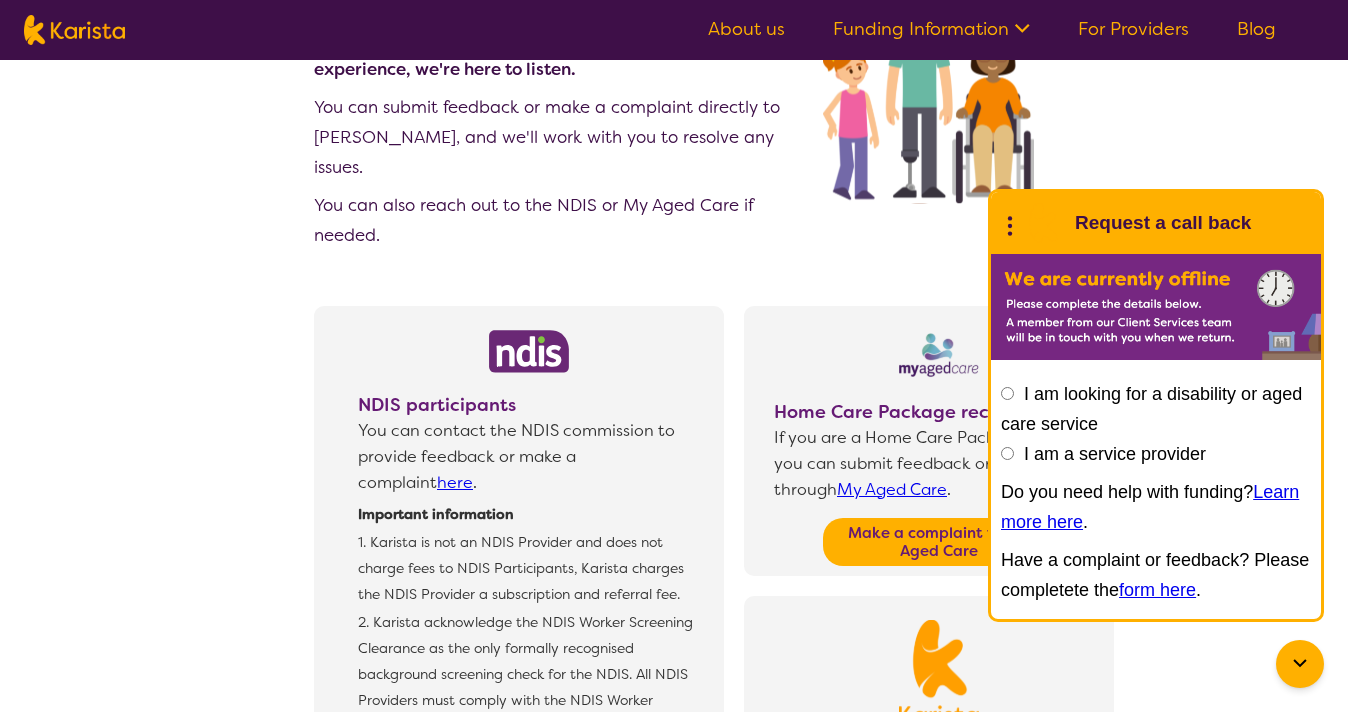
scroll to position [0, 0]
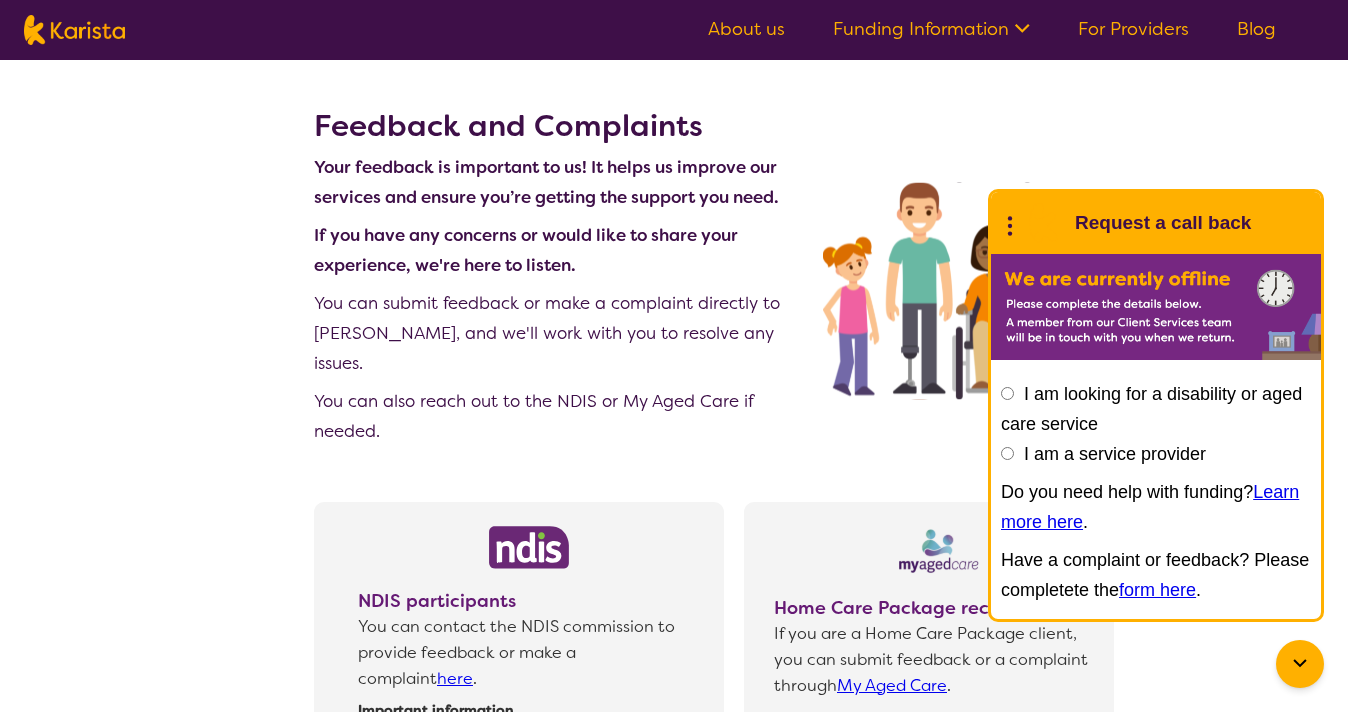
click at [80, 36] on img at bounding box center [74, 30] width 101 height 30
select select "NDIS"
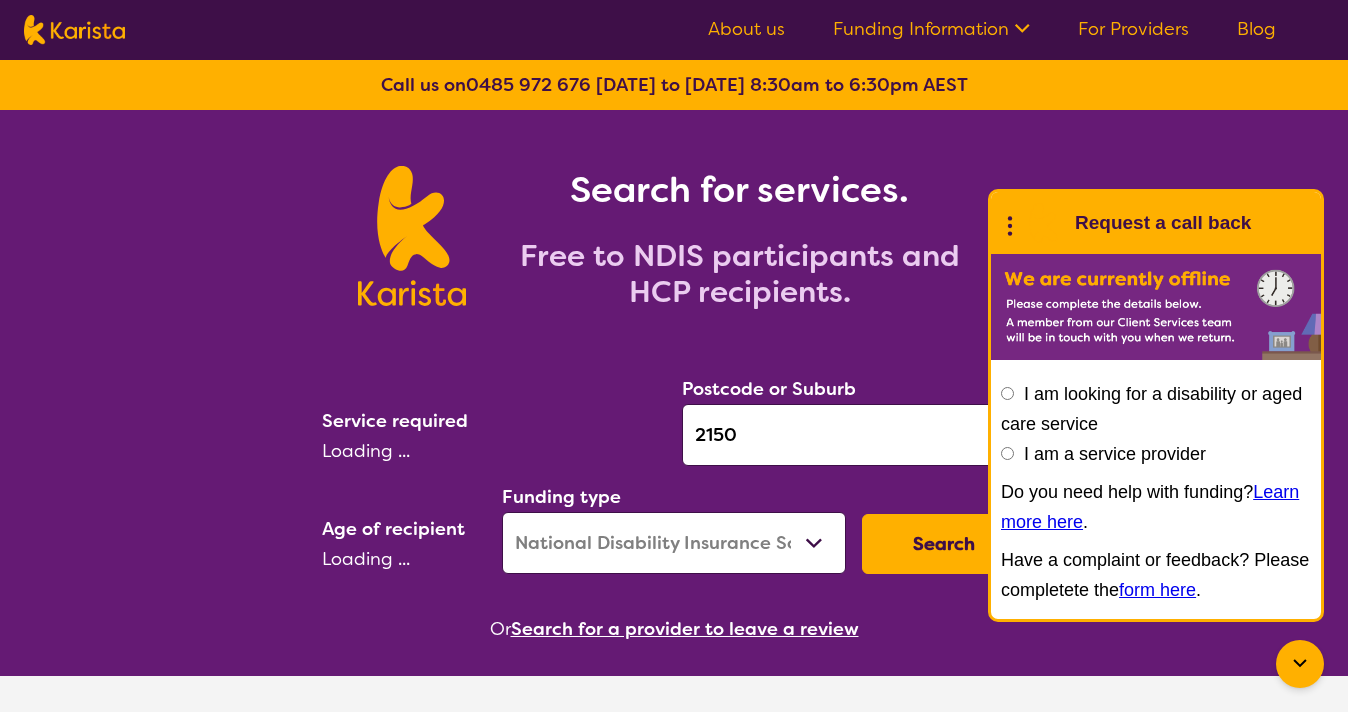
select select "[MEDICAL_DATA]"
select select "EC"
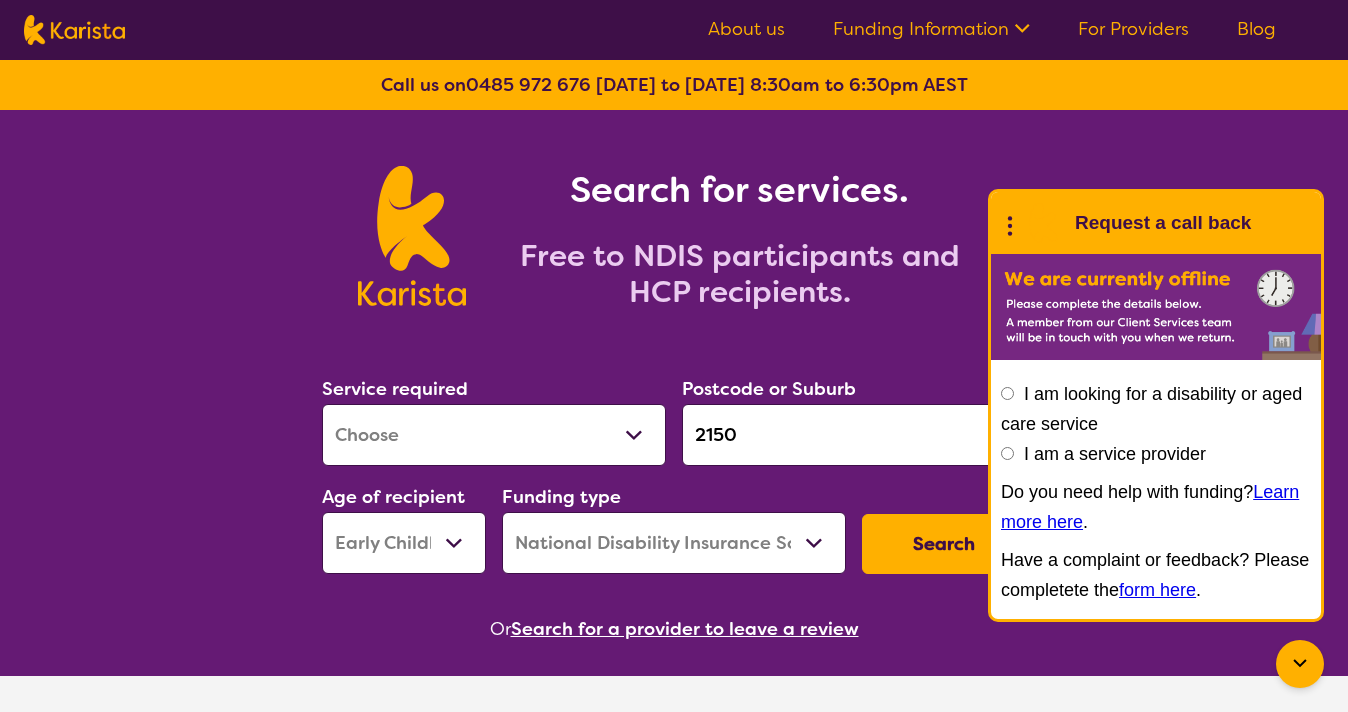
click at [1160, 34] on link "For Providers" at bounding box center [1133, 29] width 111 height 24
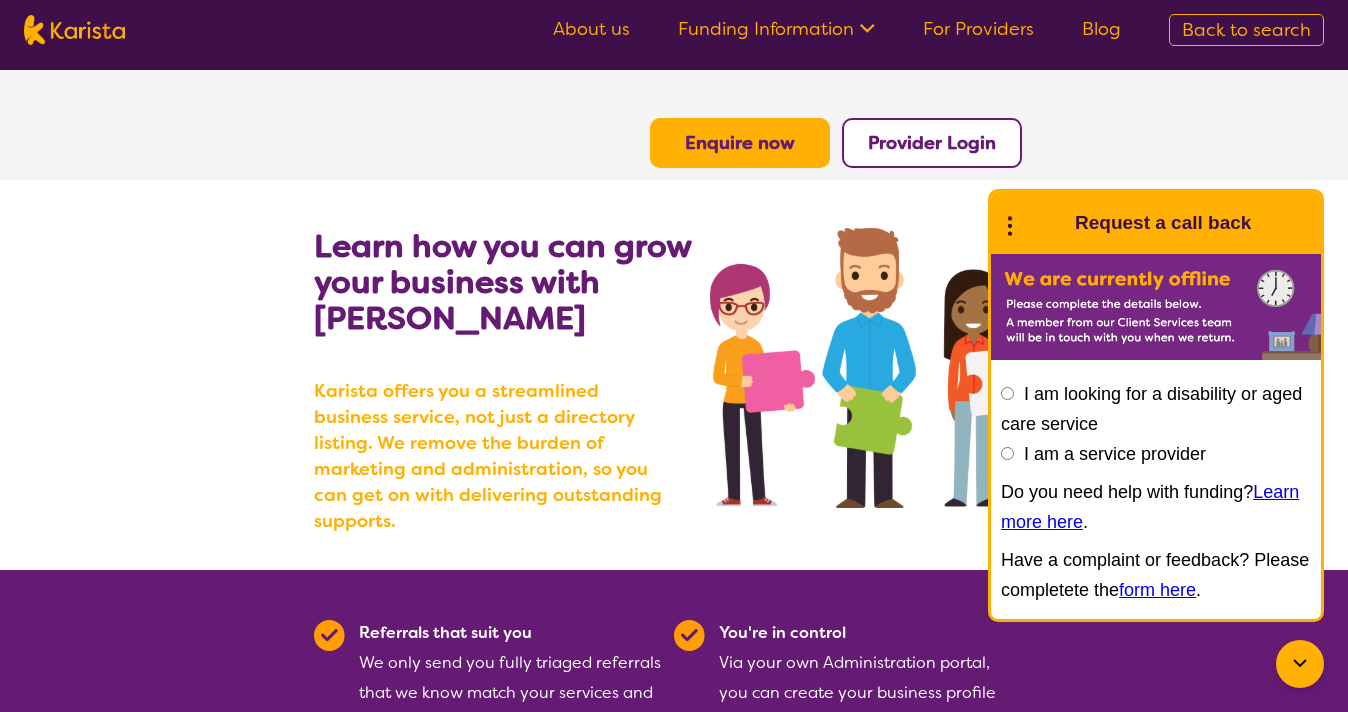
click at [922, 155] on button "Provider Login" at bounding box center [932, 143] width 180 height 50
click at [932, 146] on b "Provider Login" at bounding box center [932, 143] width 128 height 24
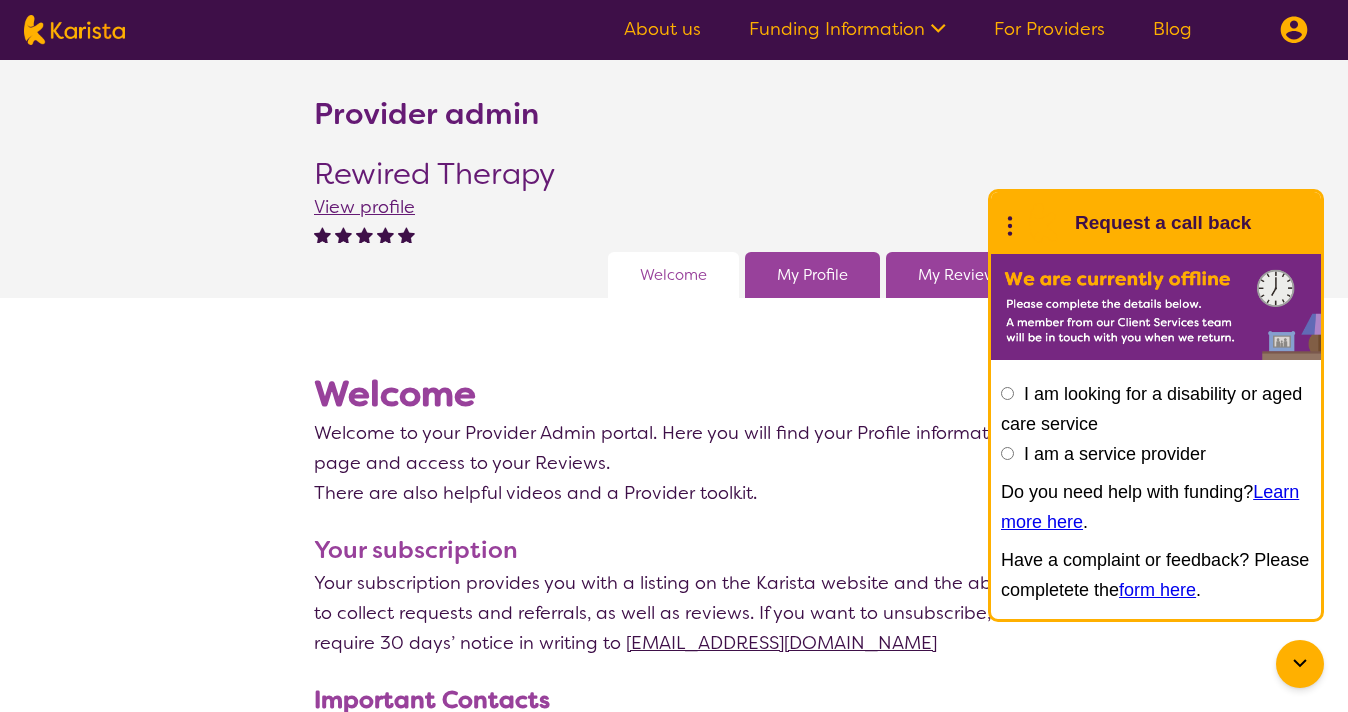
click at [929, 279] on link "My Reviews" at bounding box center [960, 275] width 84 height 30
